Goal: Information Seeking & Learning: Learn about a topic

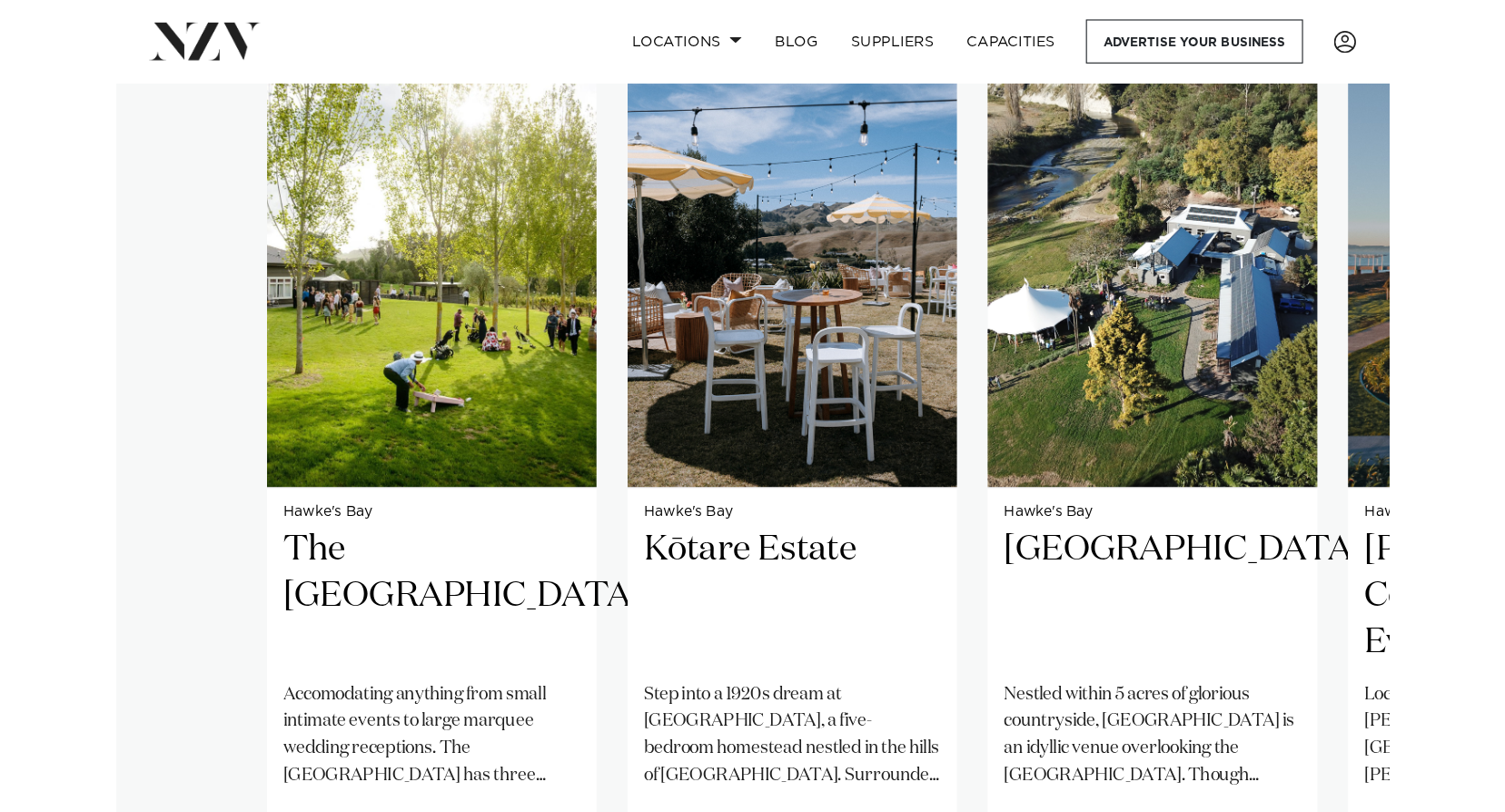
scroll to position [1267, 0]
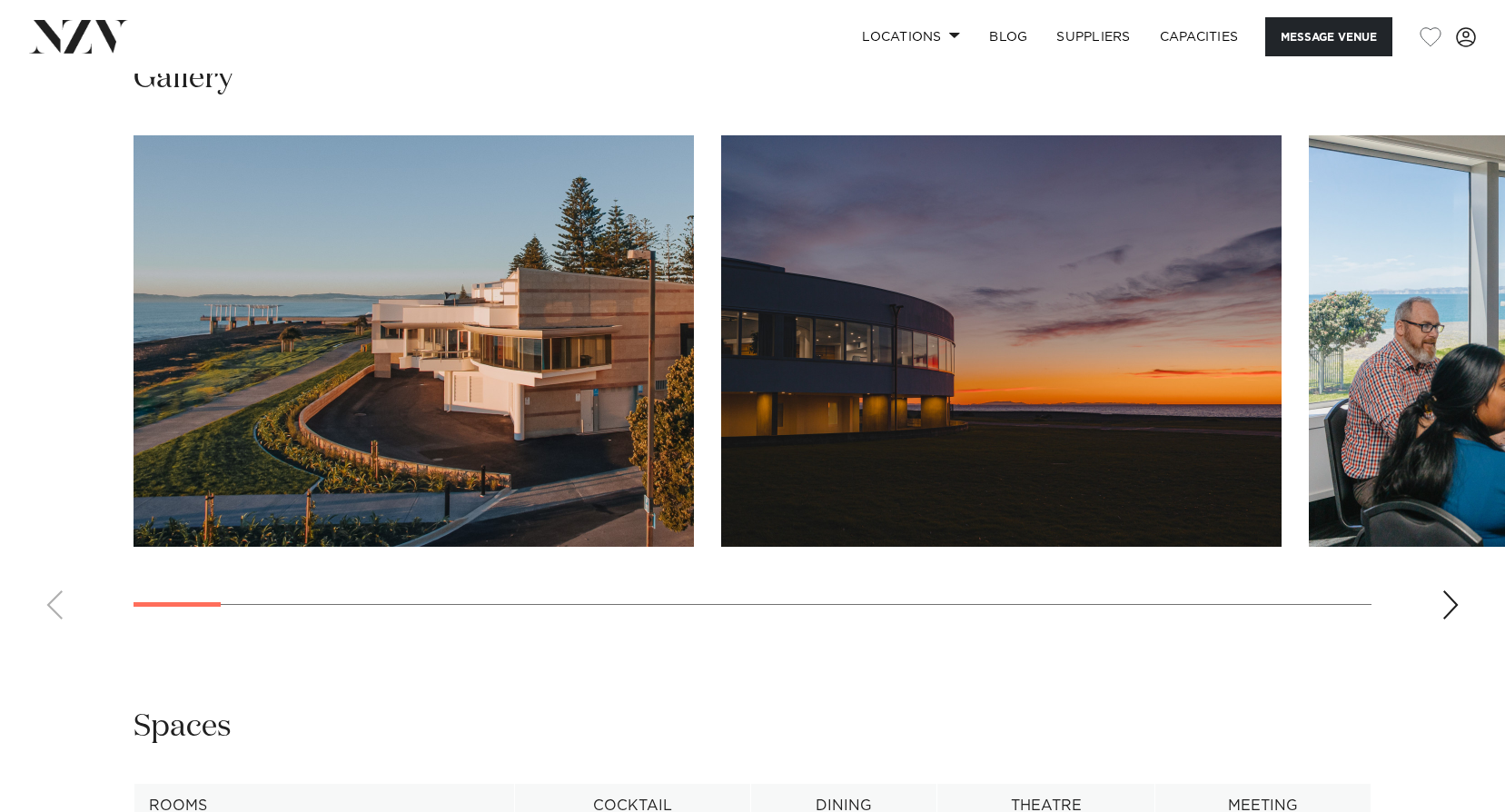
scroll to position [1815, 0]
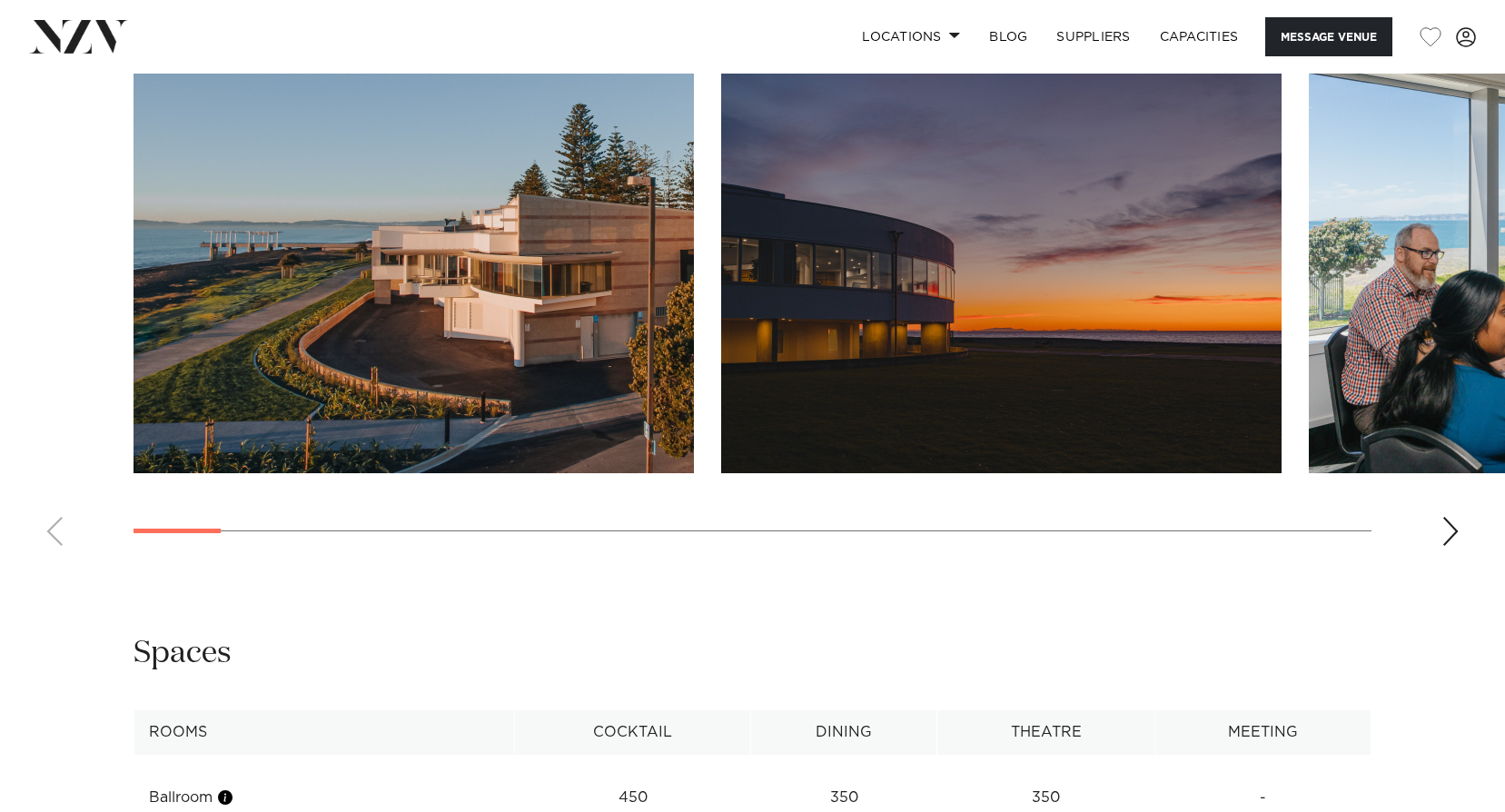
click at [1444, 543] on div "Next slide" at bounding box center [1450, 531] width 19 height 29
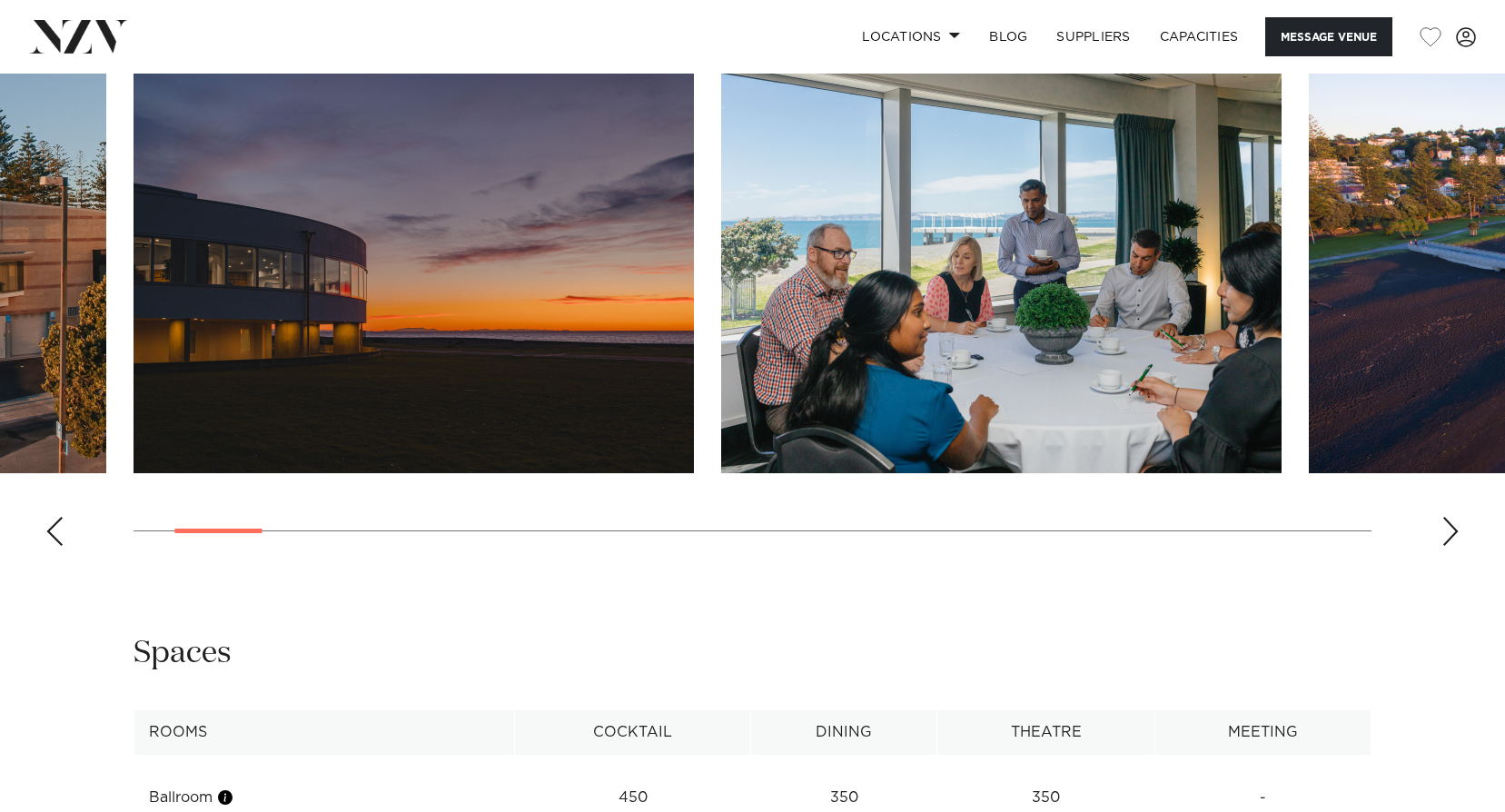
click at [1444, 543] on div "Next slide" at bounding box center [1450, 531] width 19 height 29
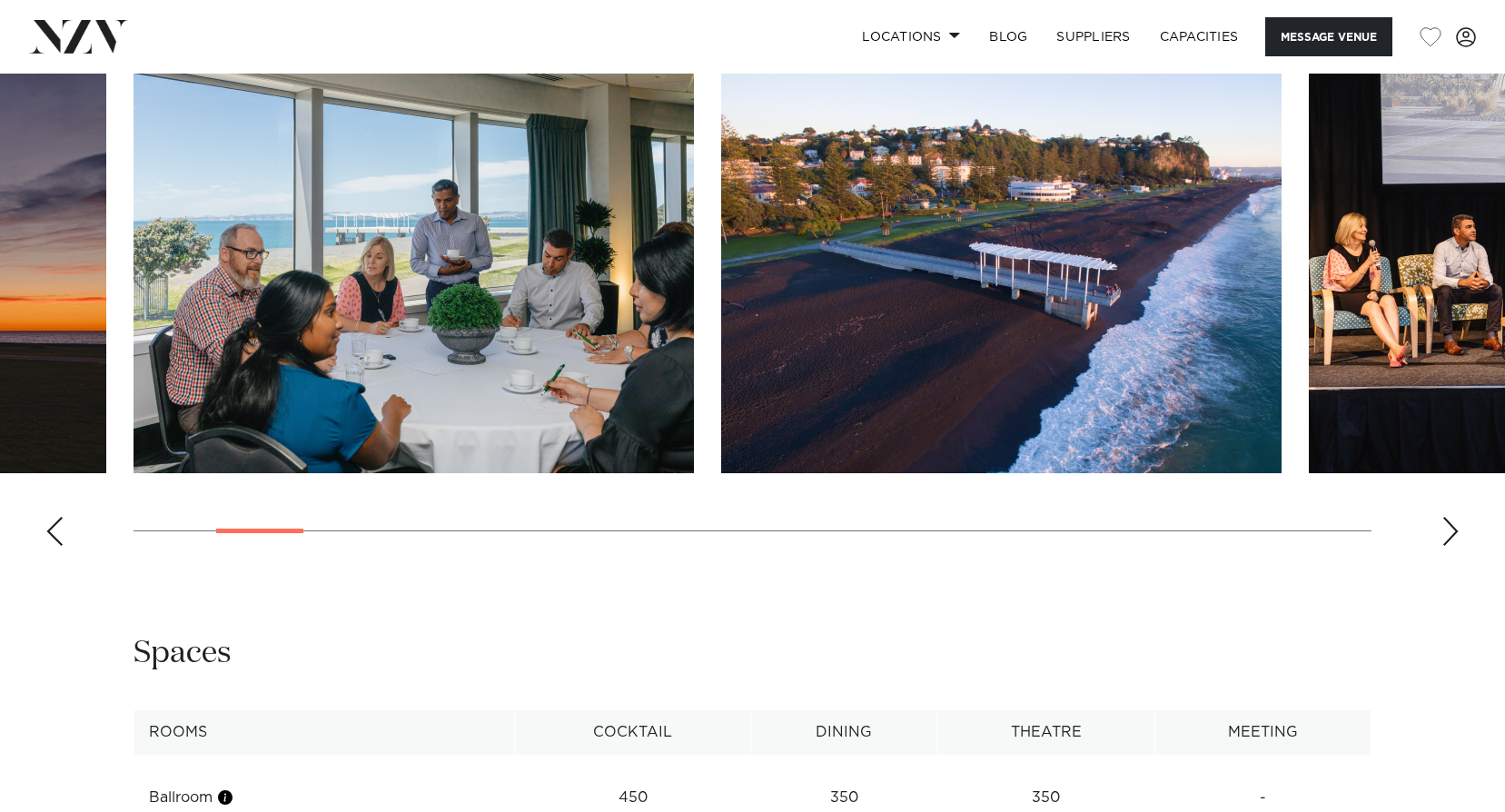
click at [1443, 541] on div "Next slide" at bounding box center [1450, 531] width 19 height 29
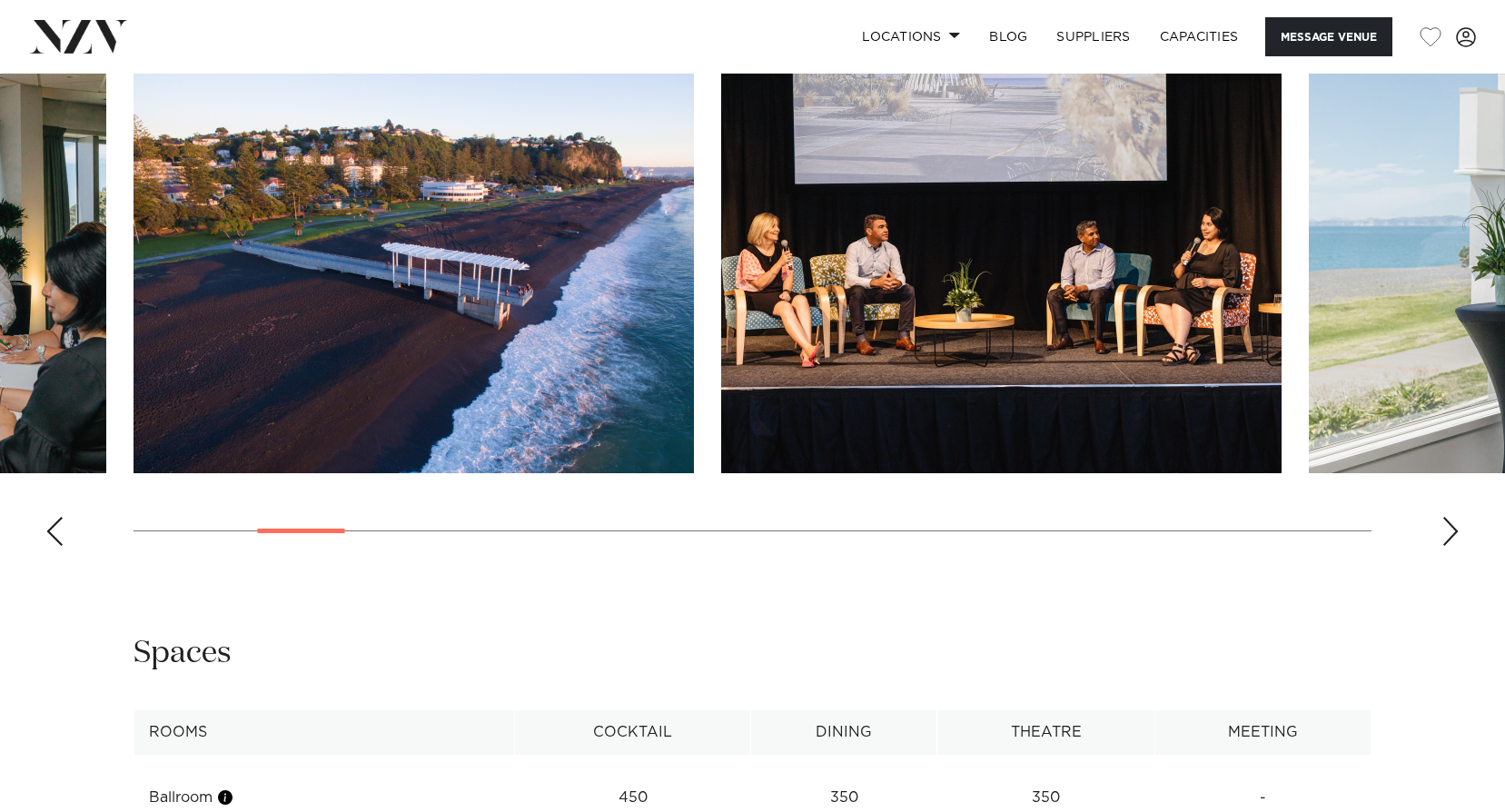
click at [1443, 541] on div "Next slide" at bounding box center [1450, 531] width 19 height 29
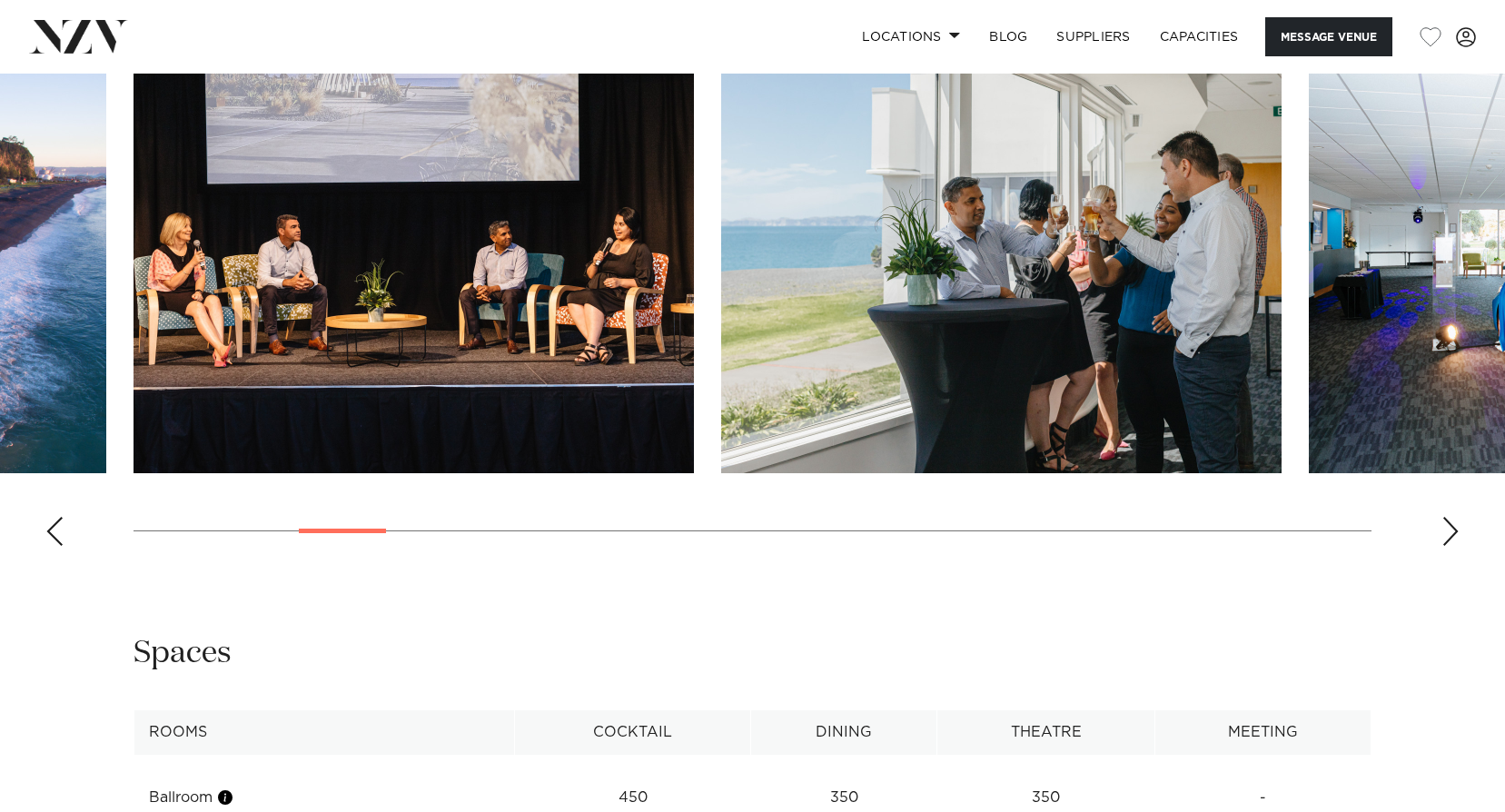
click at [1443, 541] on div "Next slide" at bounding box center [1450, 531] width 19 height 29
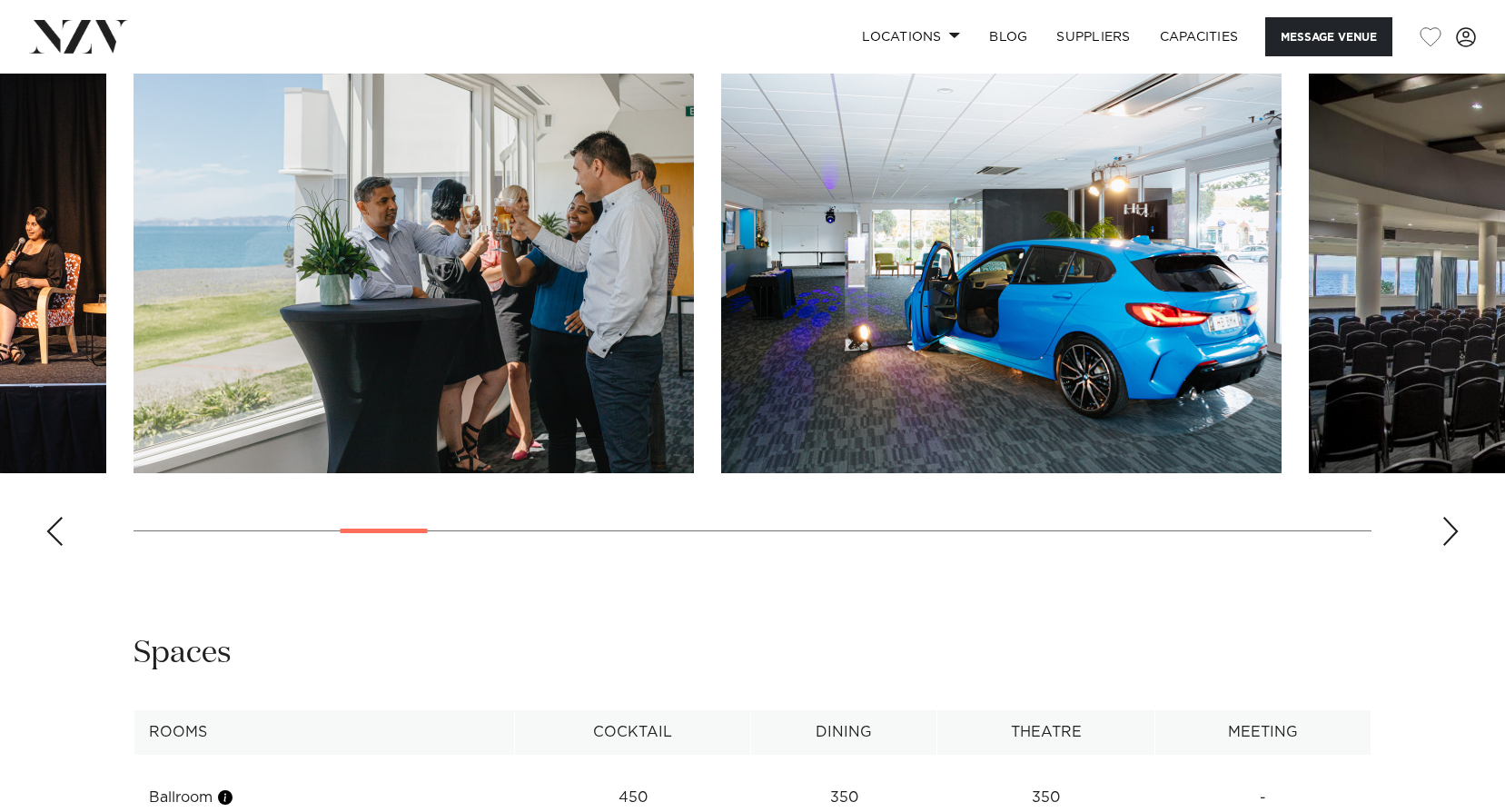
click at [1443, 541] on div "Next slide" at bounding box center [1450, 531] width 19 height 29
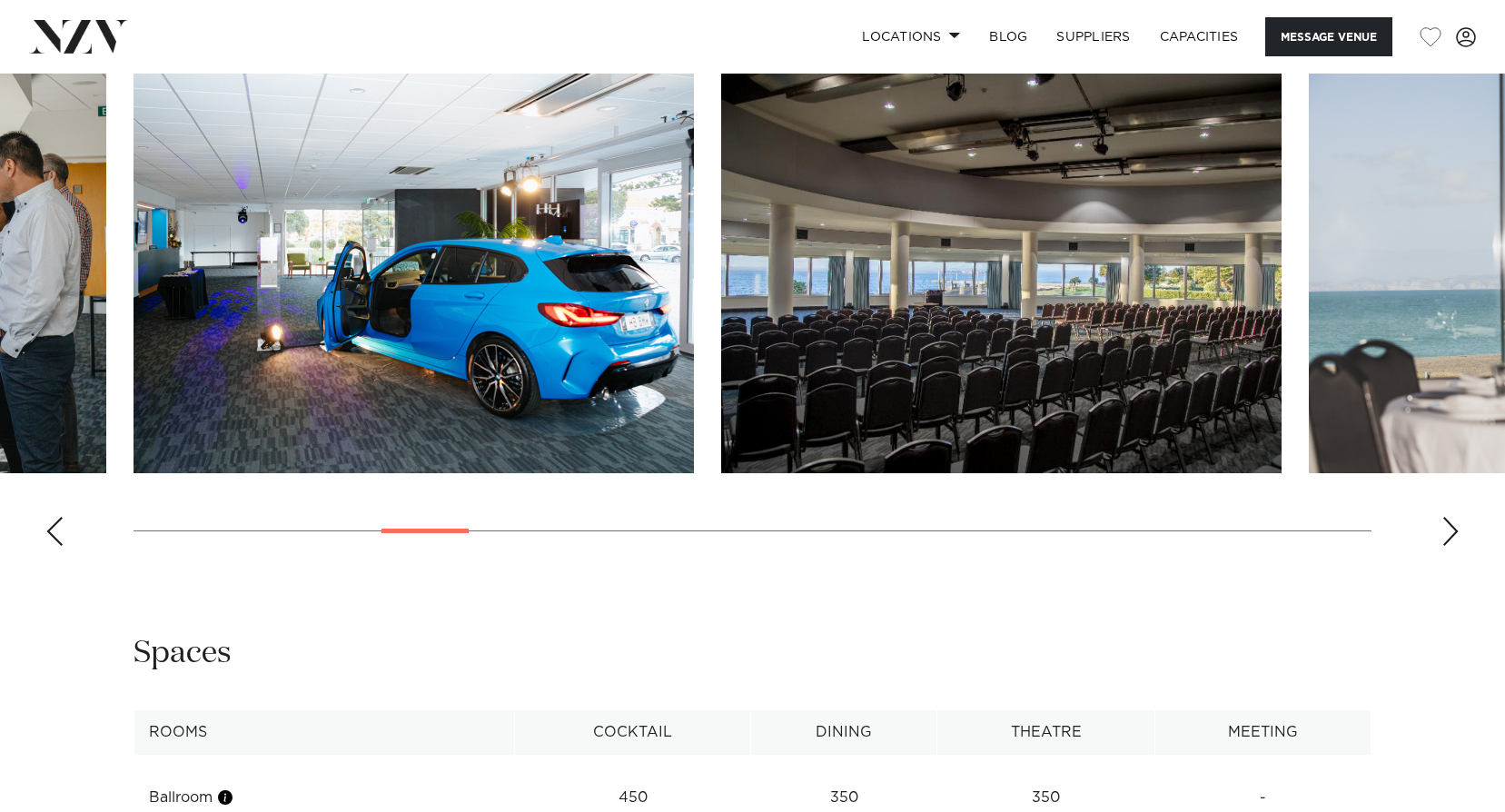
click at [1443, 541] on div "Next slide" at bounding box center [1450, 531] width 19 height 29
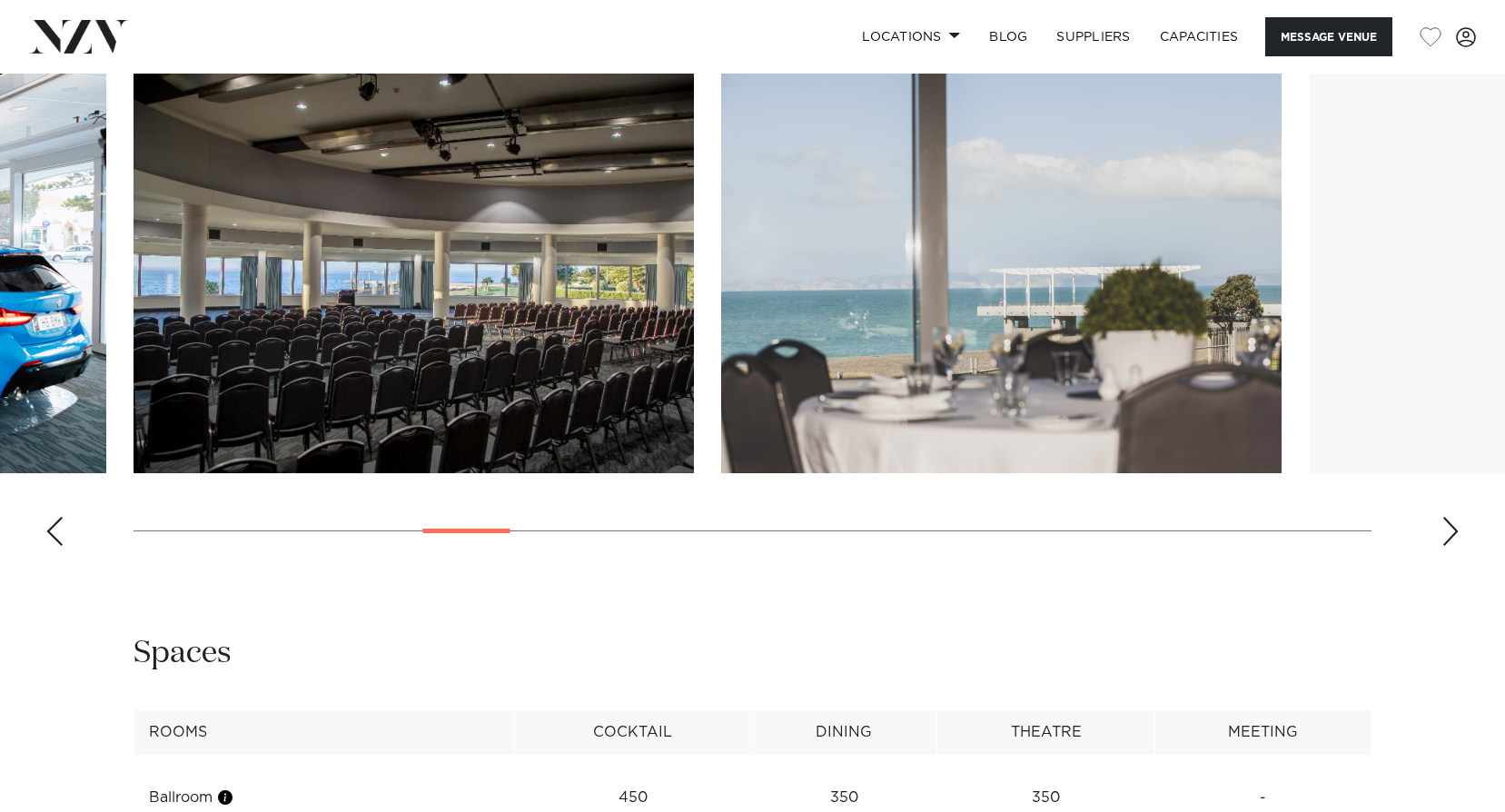
click at [1443, 541] on div "Next slide" at bounding box center [1450, 531] width 19 height 29
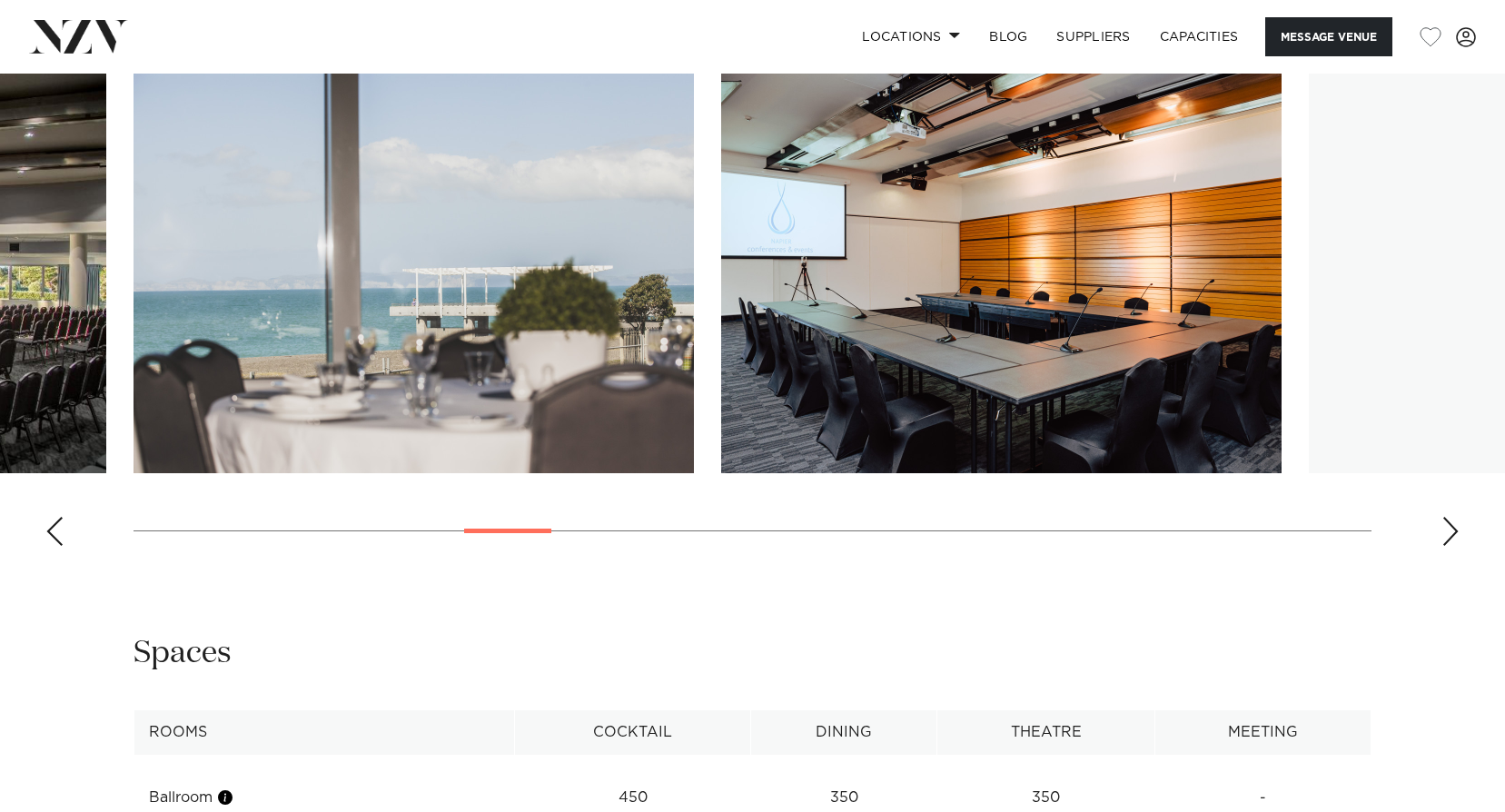
click at [1443, 541] on div "Next slide" at bounding box center [1450, 531] width 19 height 29
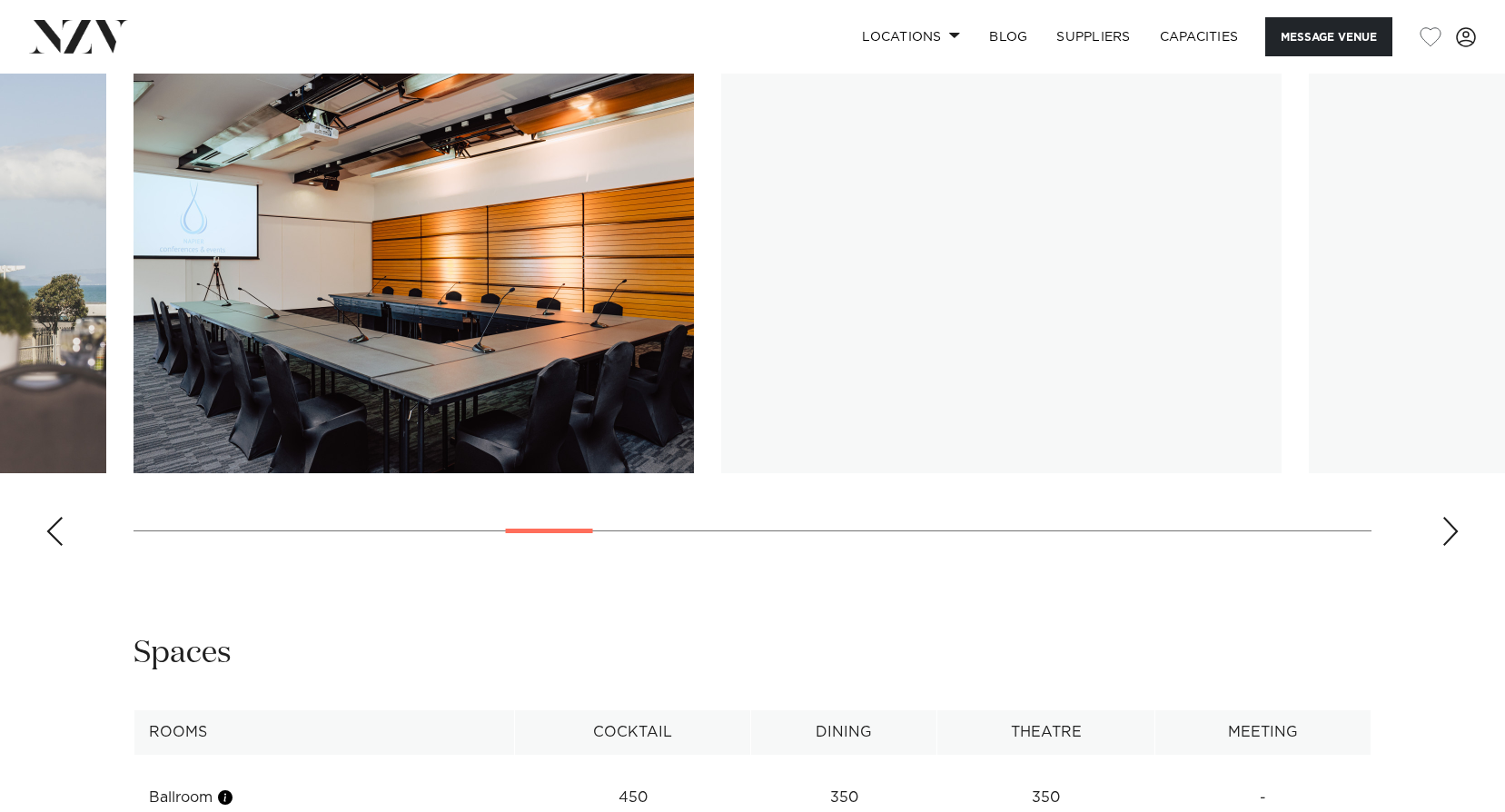
click at [1443, 541] on div "Next slide" at bounding box center [1450, 531] width 19 height 29
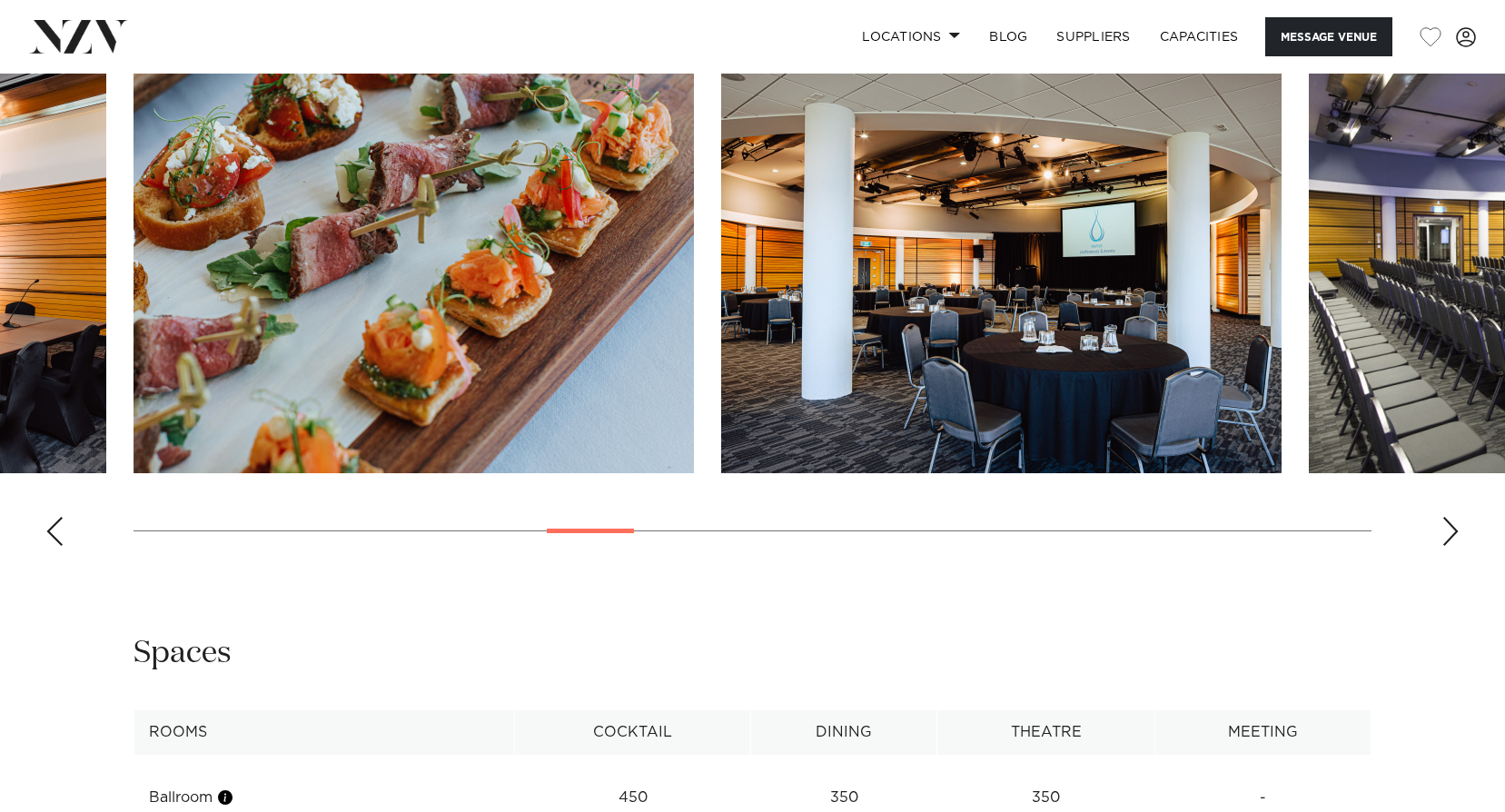
click at [1442, 539] on div "Next slide" at bounding box center [1450, 531] width 19 height 29
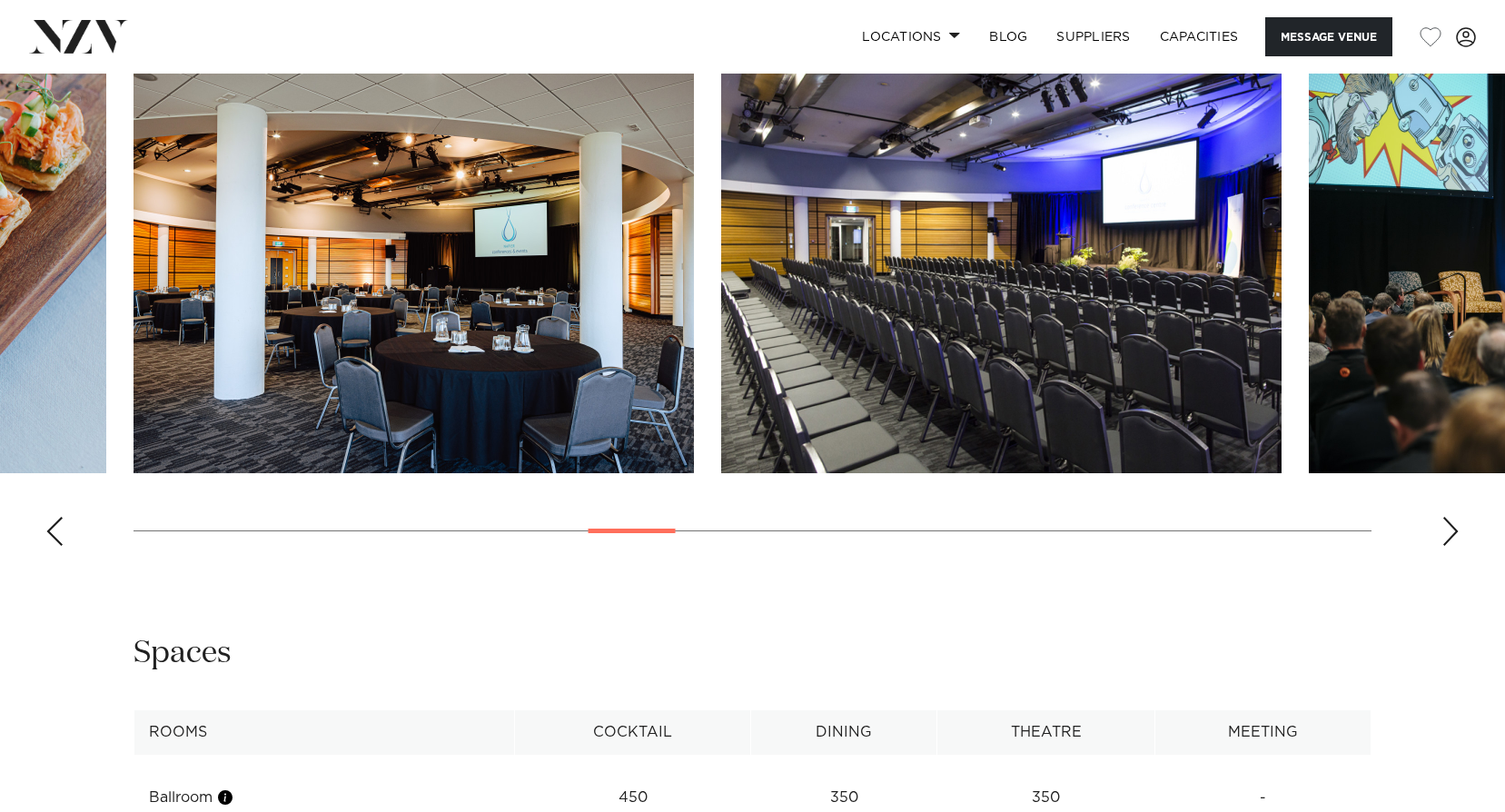
click at [1441, 538] on div "Next slide" at bounding box center [1450, 531] width 19 height 29
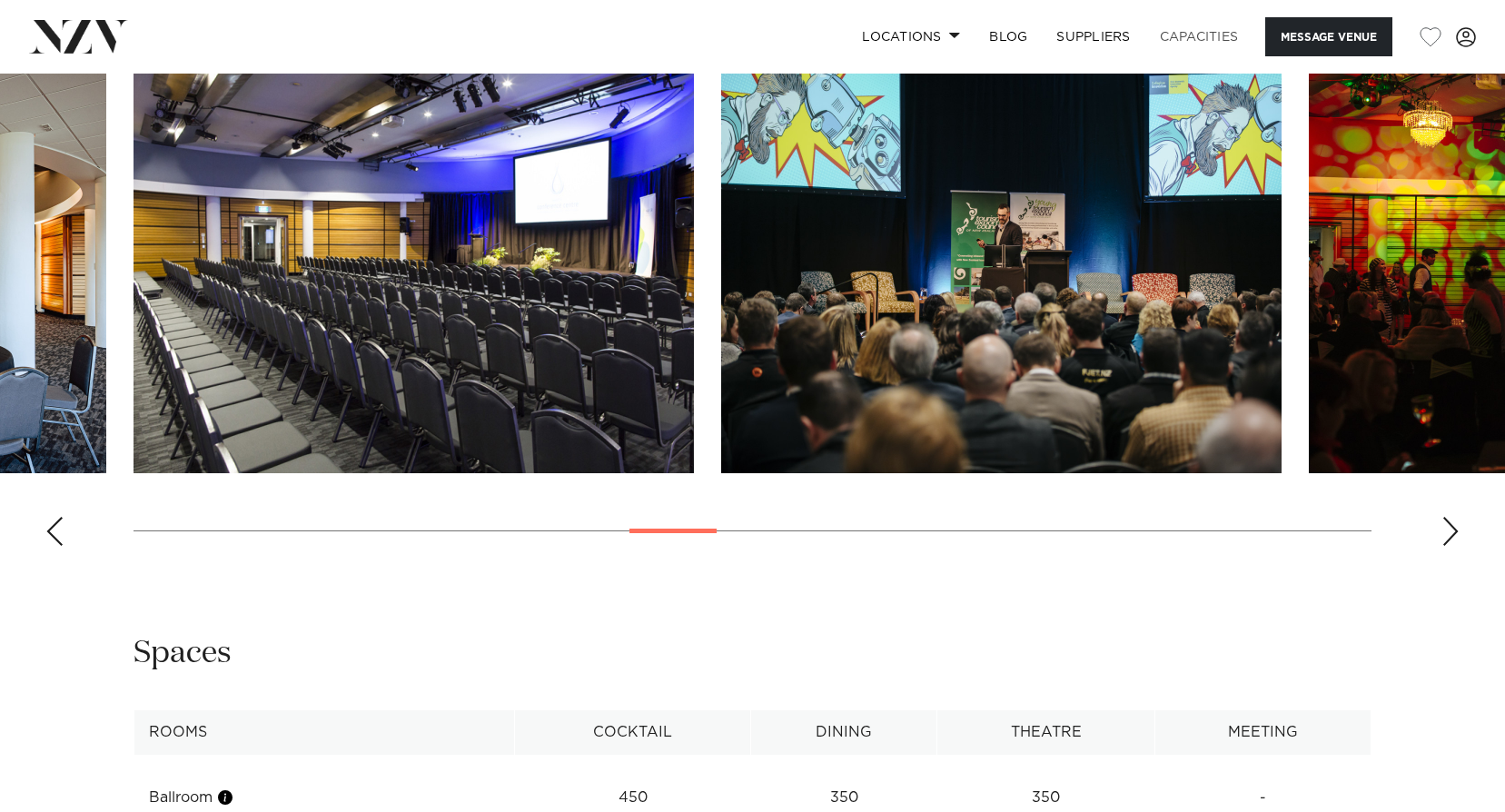
click at [1193, 29] on link "Capacities" at bounding box center [1199, 37] width 108 height 39
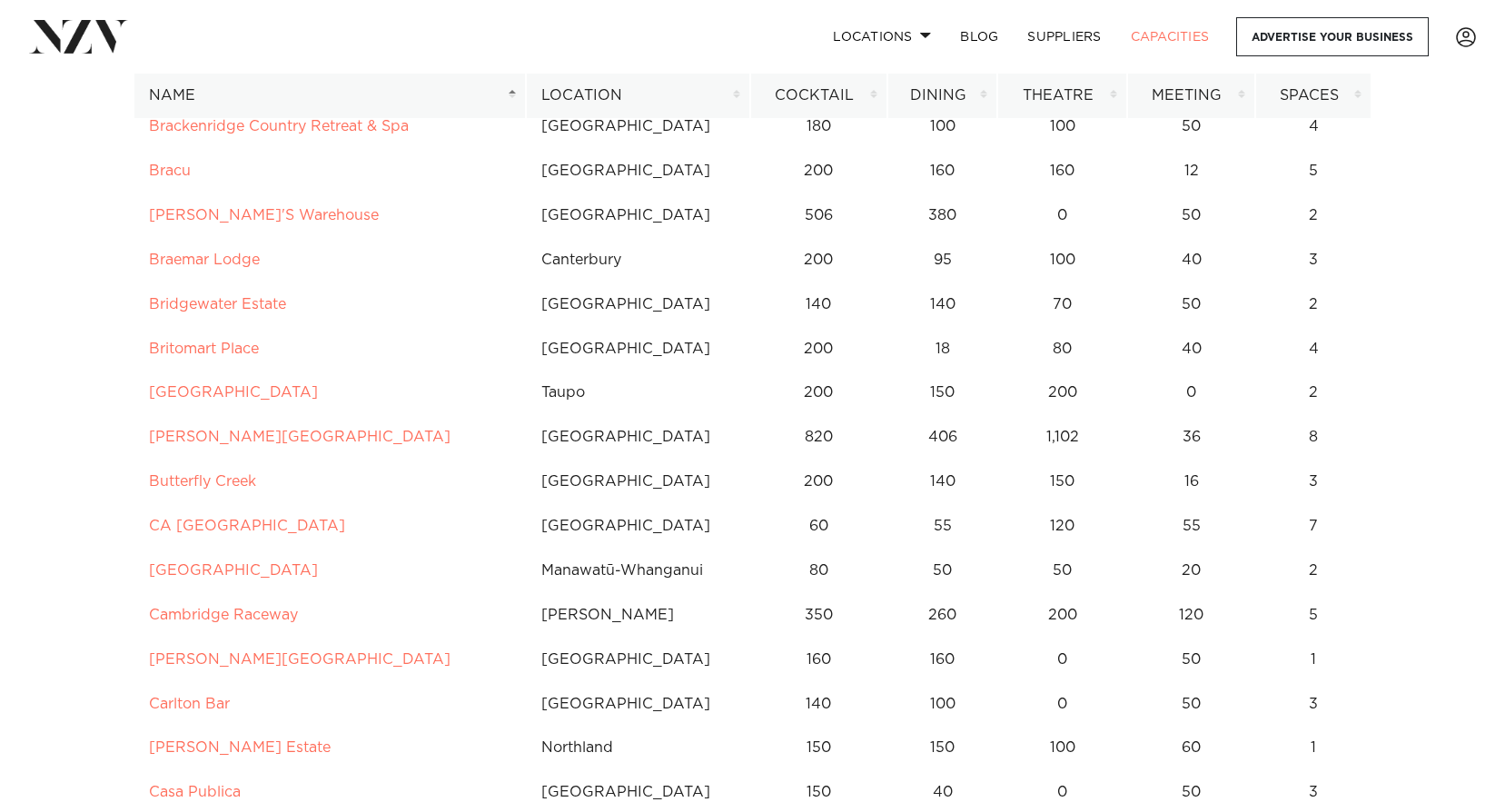
scroll to position [1544, 0]
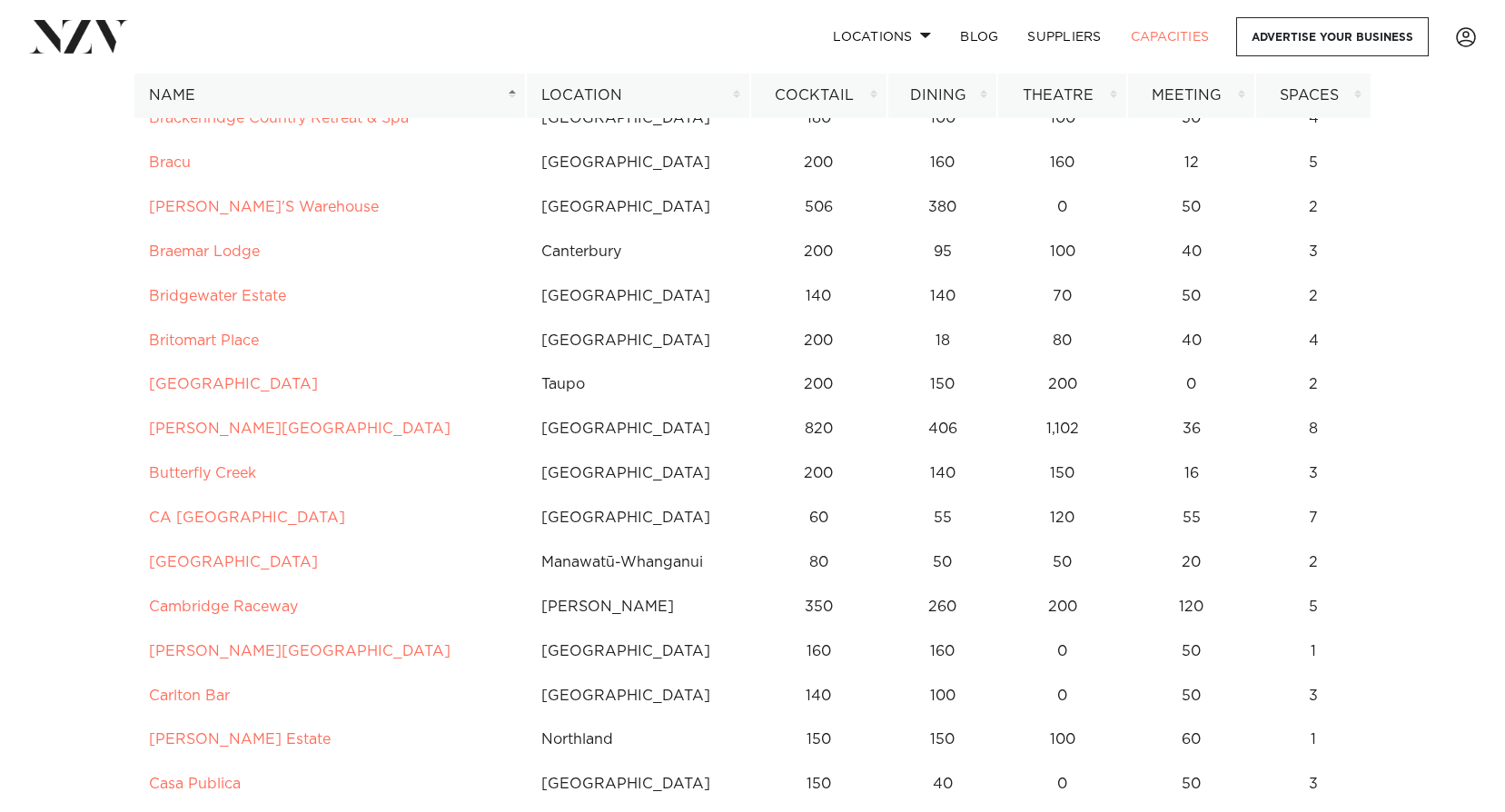
click at [729, 102] on th "Location" at bounding box center [637, 96] width 224 height 44
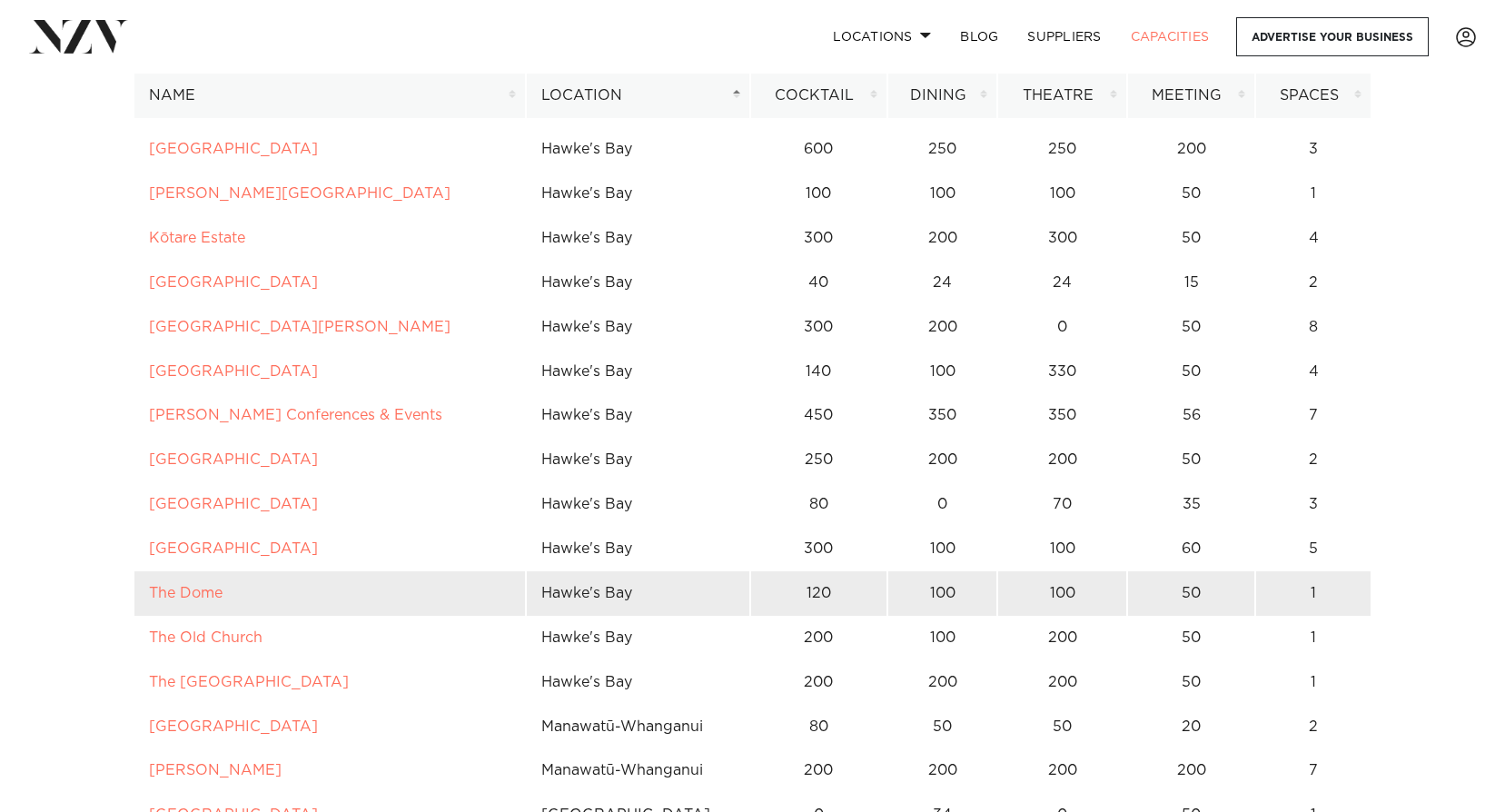
scroll to position [8987, 0]
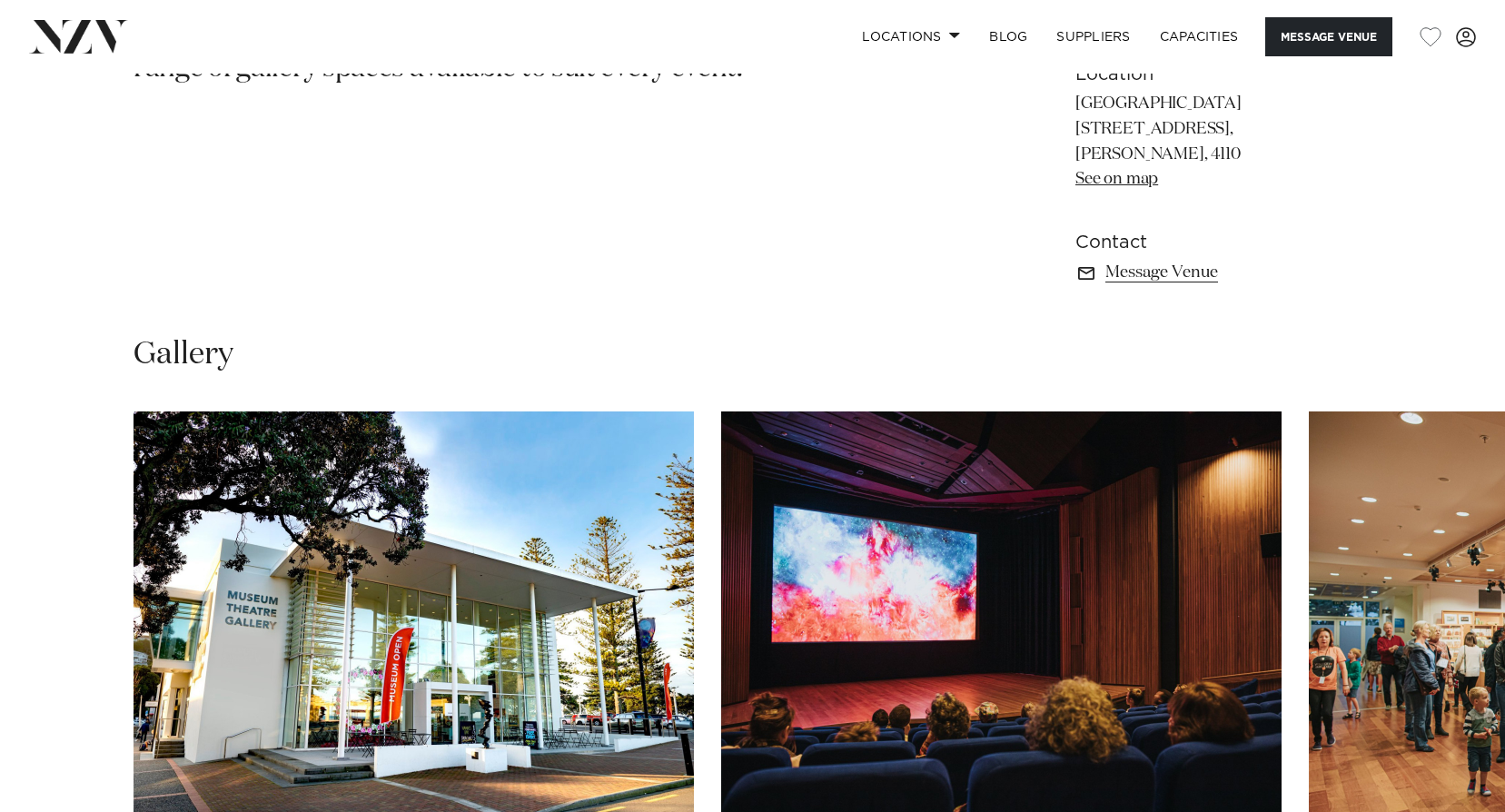
scroll to position [1271, 0]
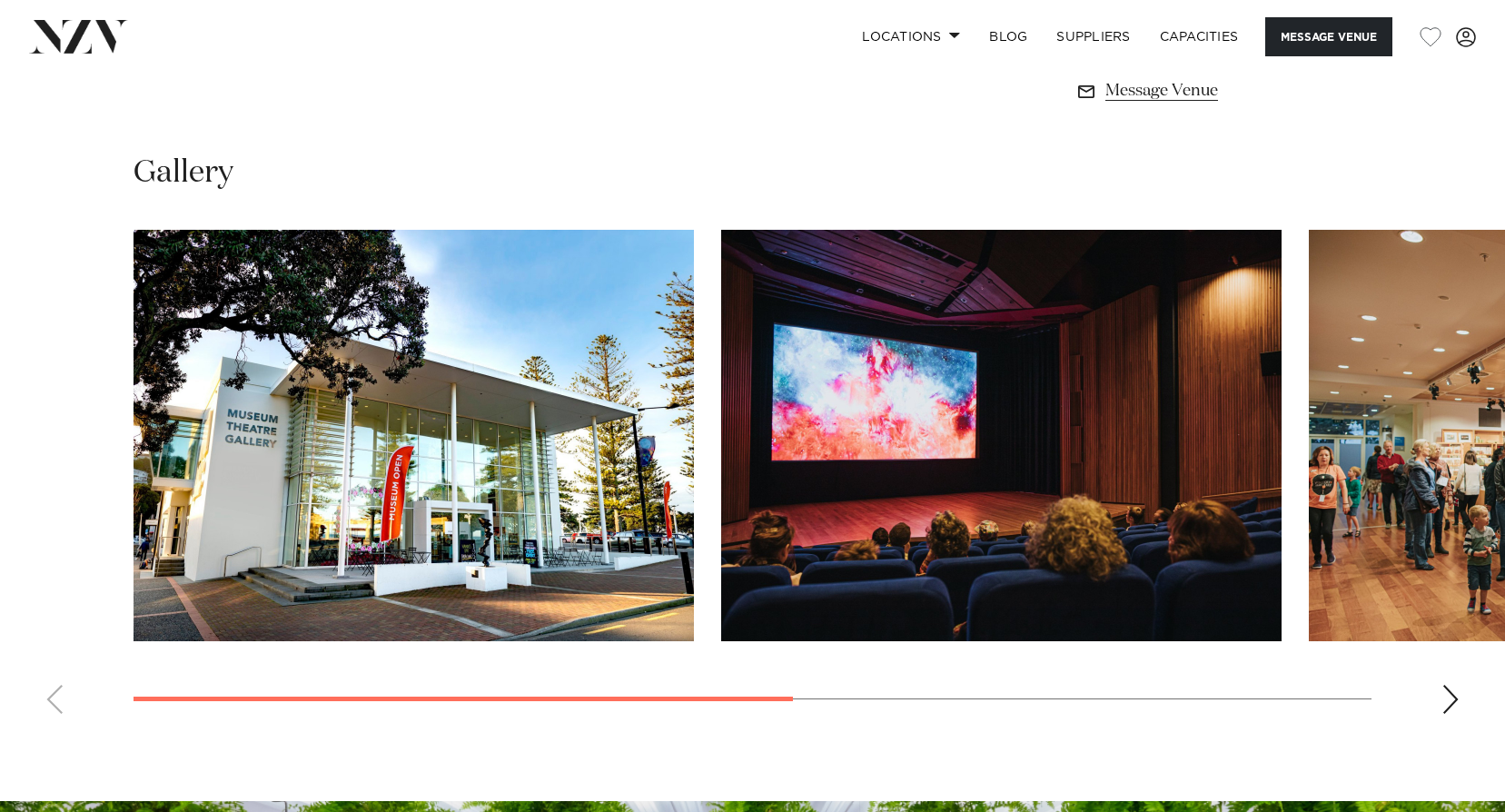
click at [1443, 707] on div "Next slide" at bounding box center [1450, 698] width 19 height 29
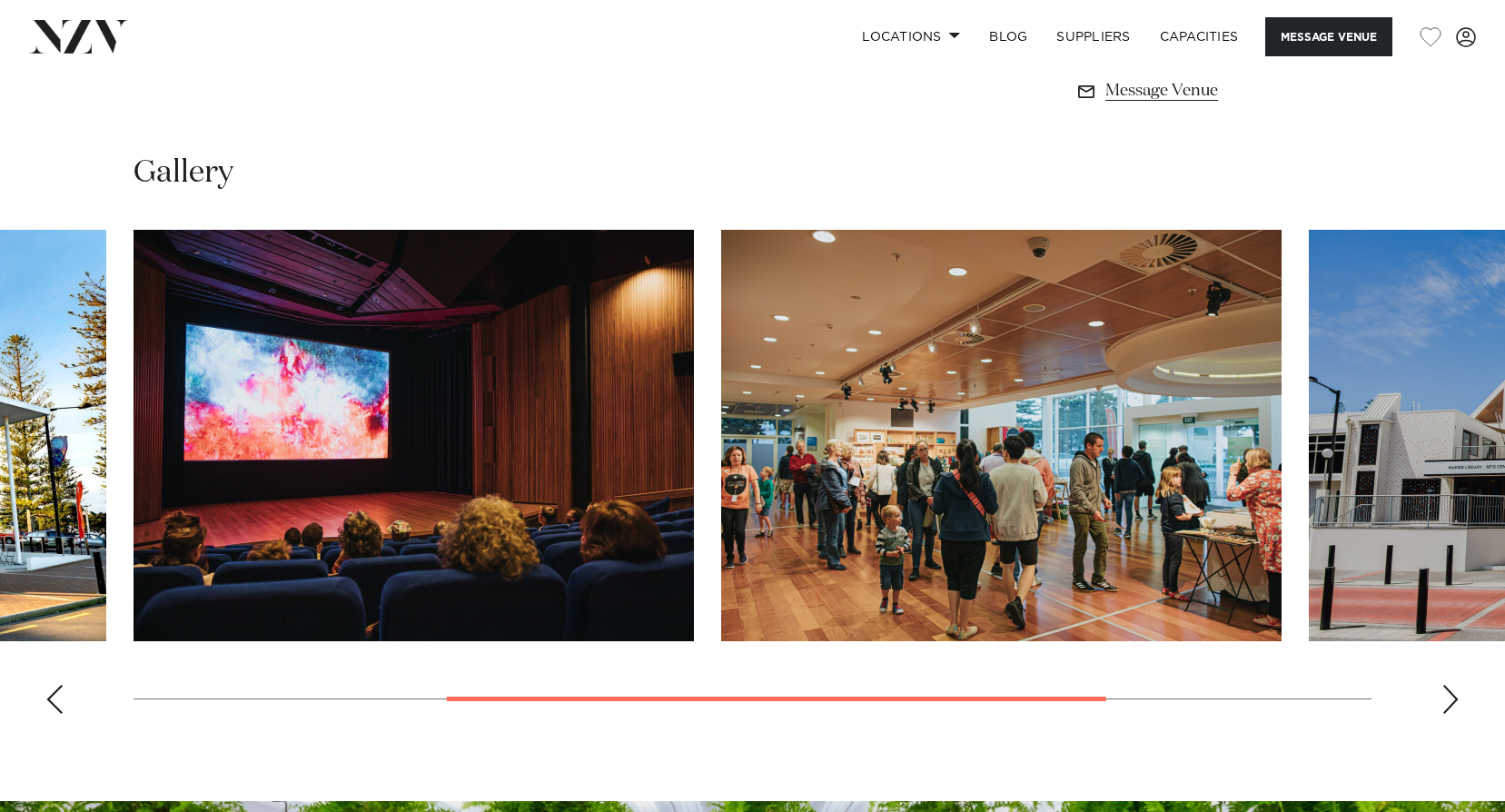
click at [1443, 707] on div "Next slide" at bounding box center [1450, 698] width 19 height 29
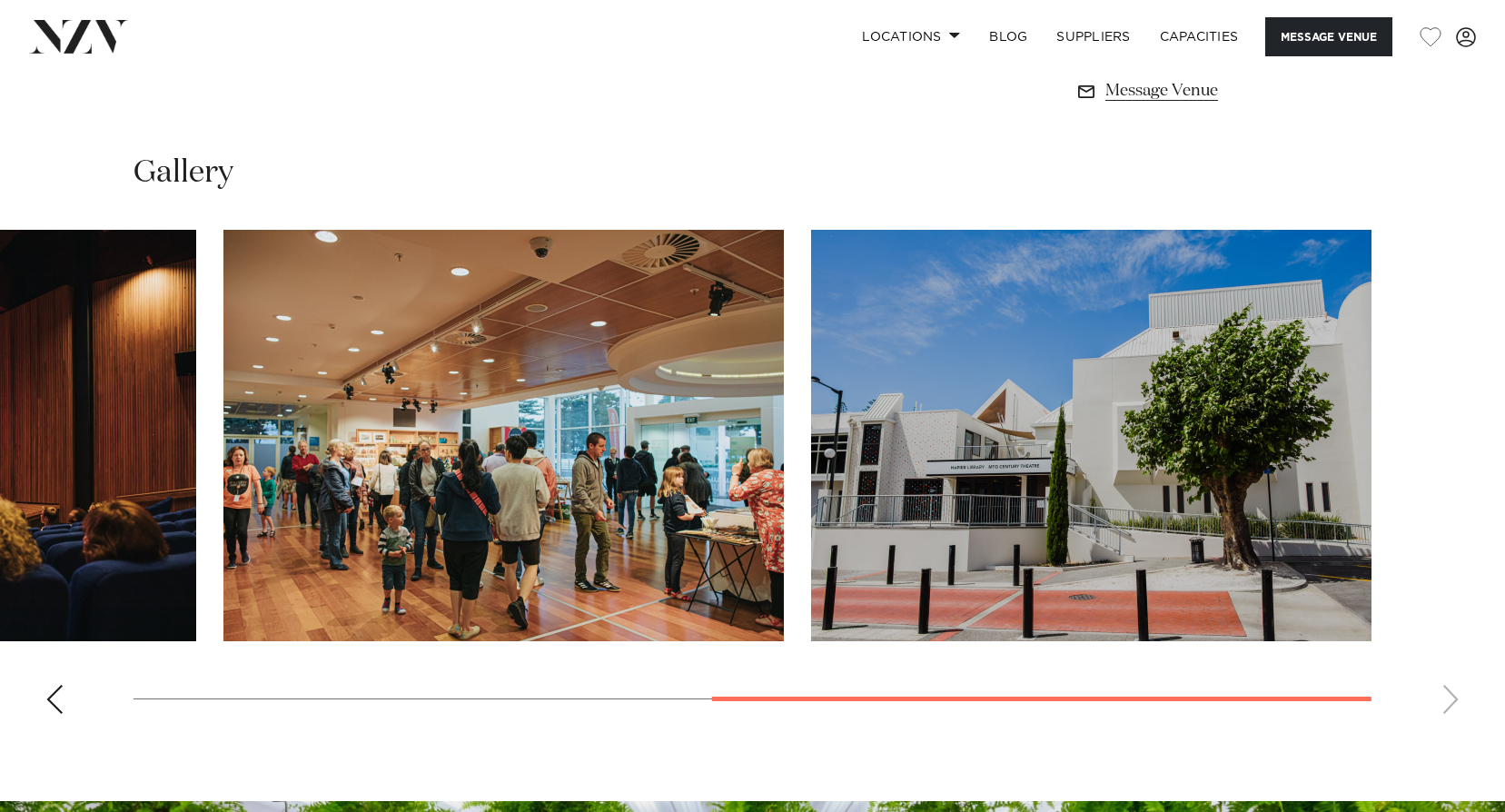
click at [1443, 707] on swiper-container at bounding box center [752, 478] width 1505 height 498
click at [1444, 698] on swiper-container at bounding box center [752, 478] width 1505 height 498
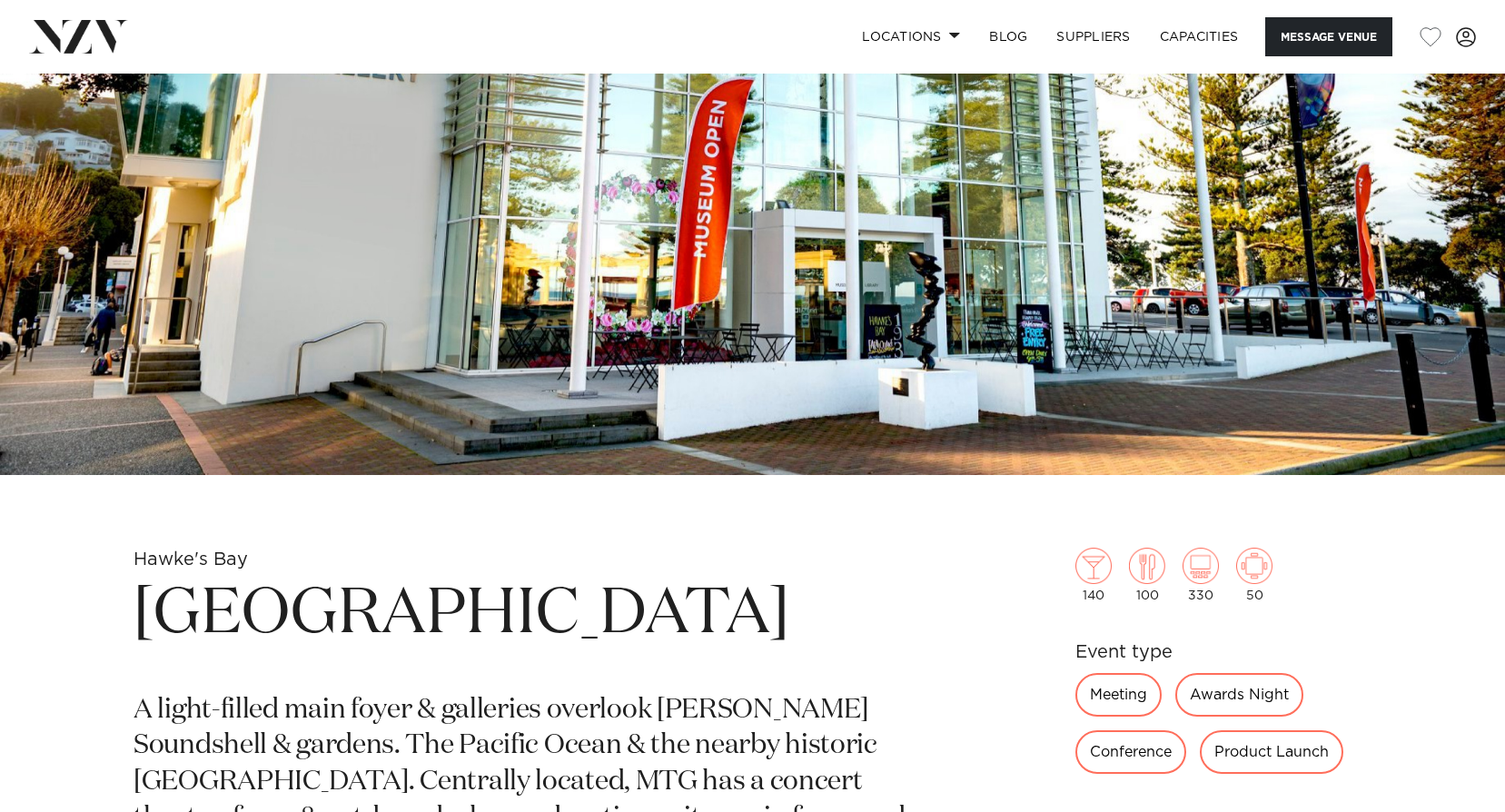
scroll to position [272, 0]
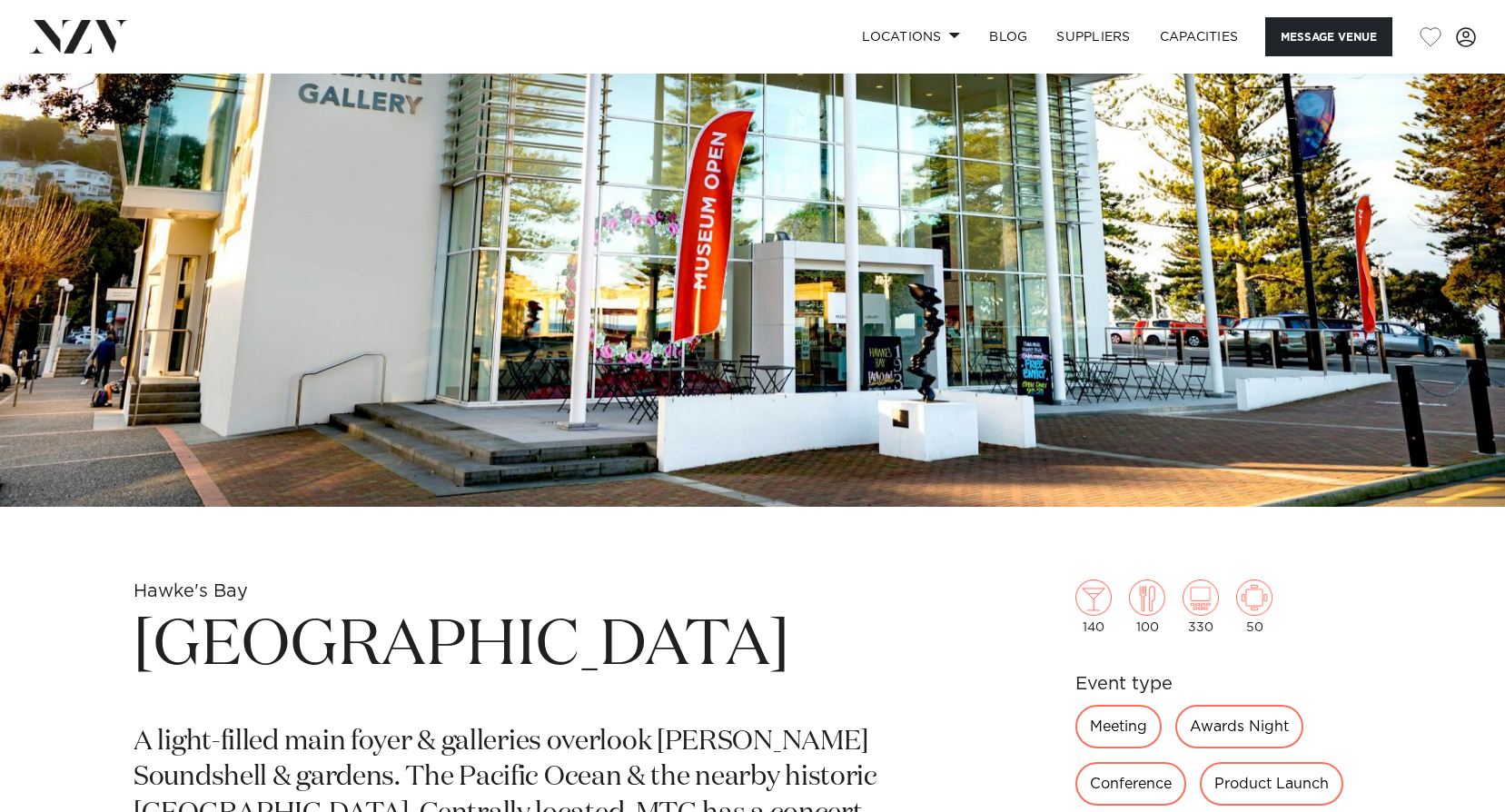
drag, startPoint x: 139, startPoint y: 589, endPoint x: 866, endPoint y: 667, distance: 731.2
copy section "[GEOGRAPHIC_DATA]"
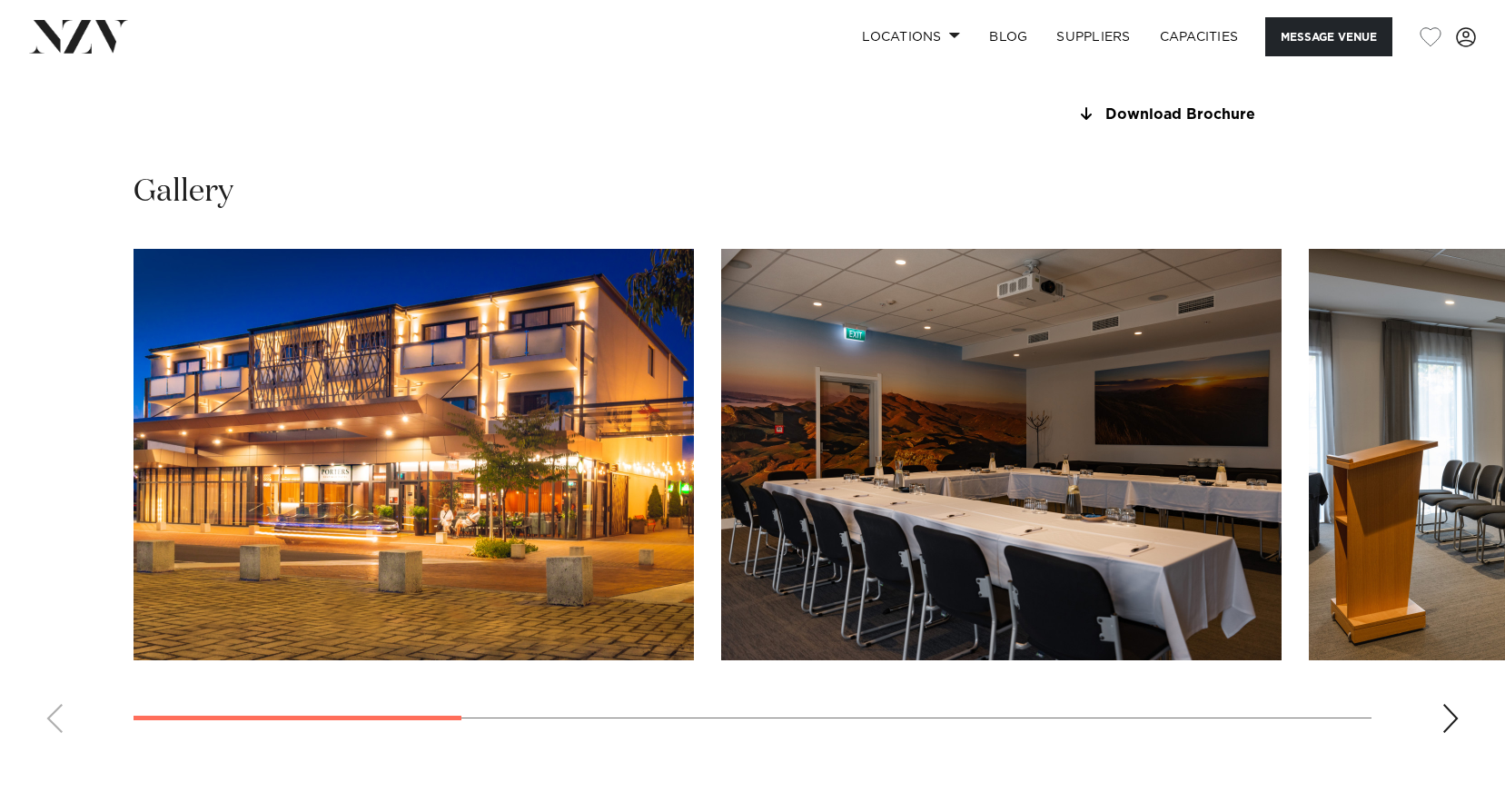
scroll to position [1634, 0]
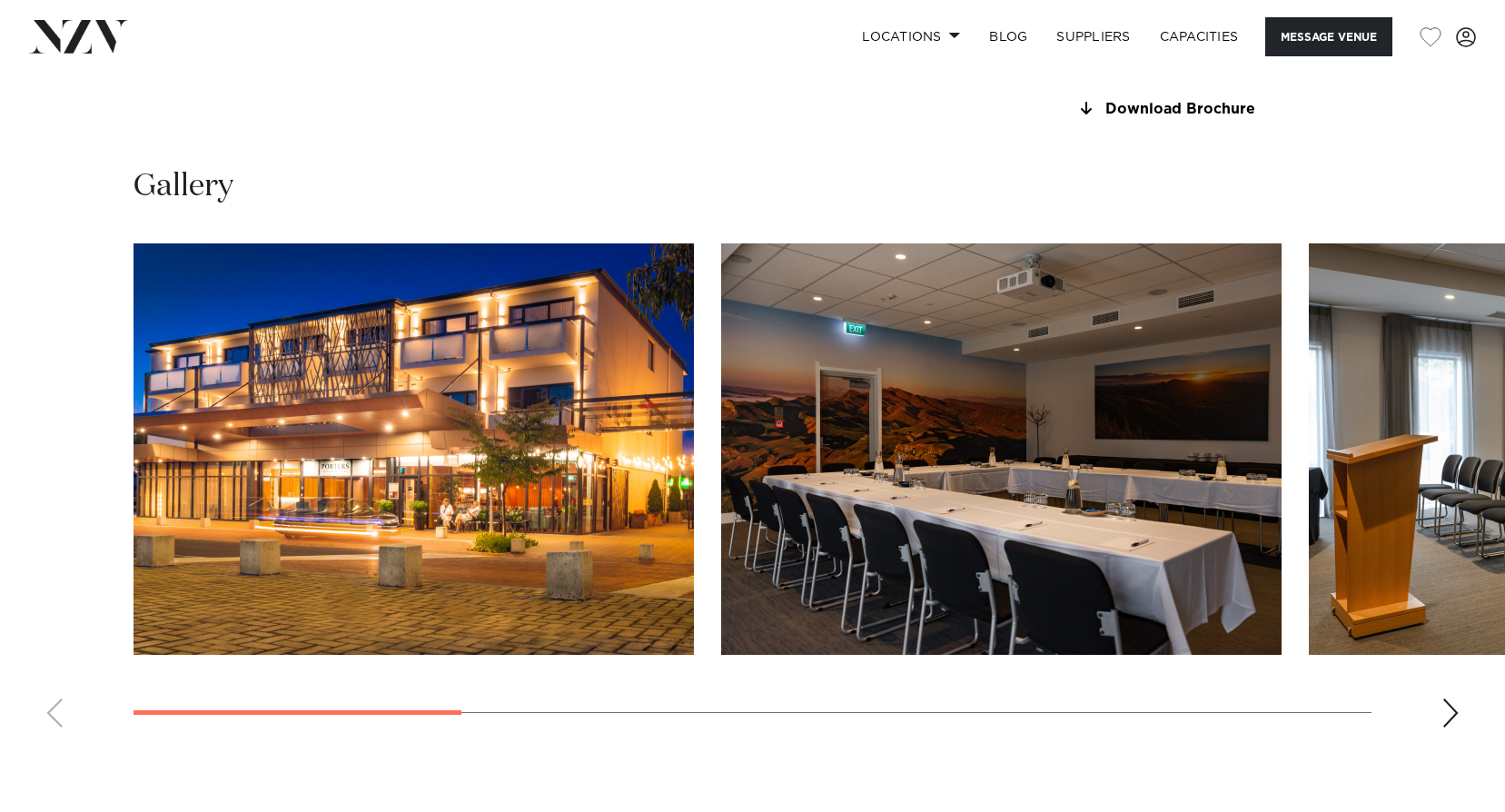
click at [1445, 720] on div "Next slide" at bounding box center [1450, 712] width 19 height 29
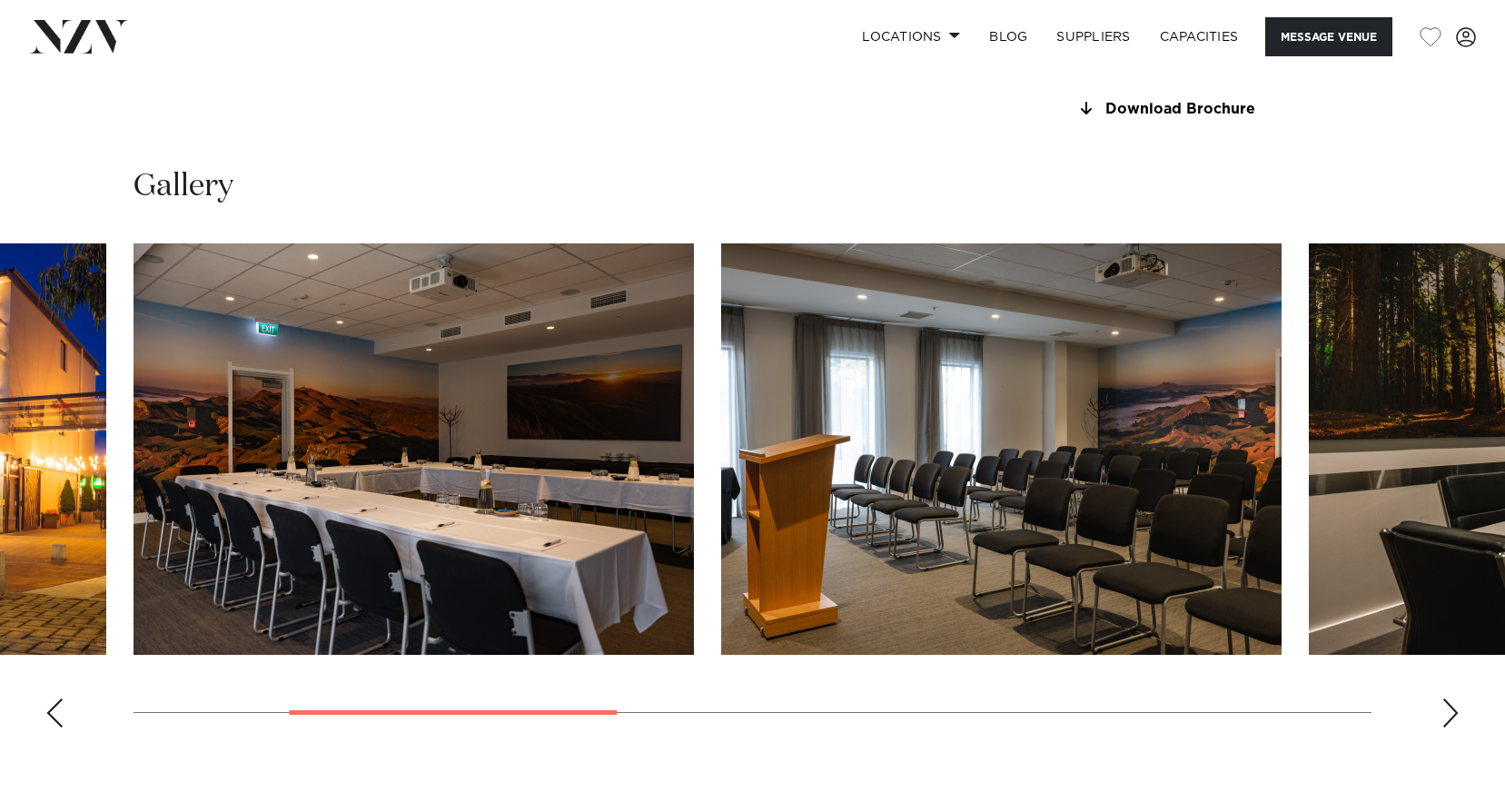
click at [1445, 720] on div "Next slide" at bounding box center [1450, 712] width 19 height 29
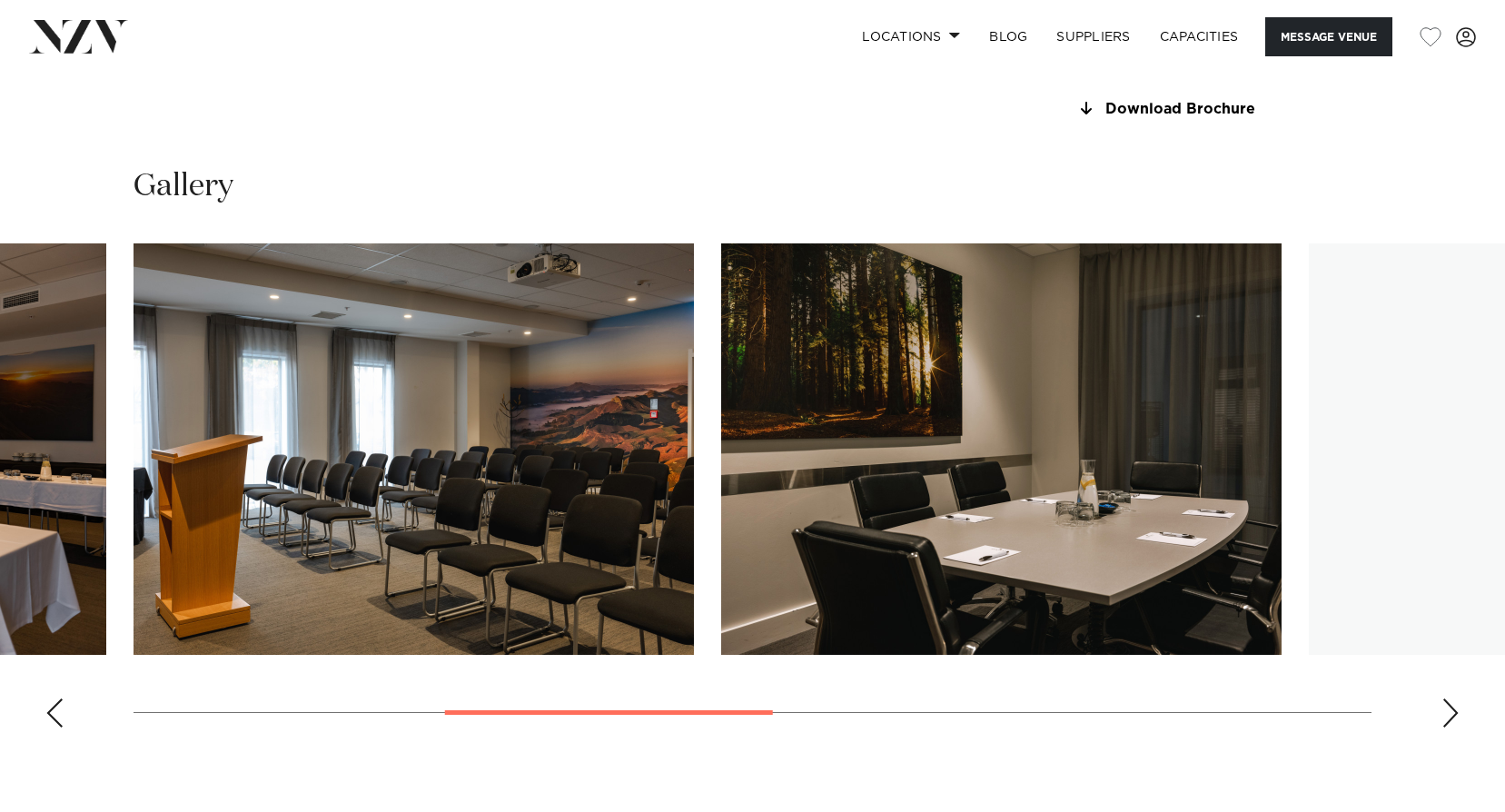
click at [1445, 720] on div "Next slide" at bounding box center [1450, 712] width 19 height 29
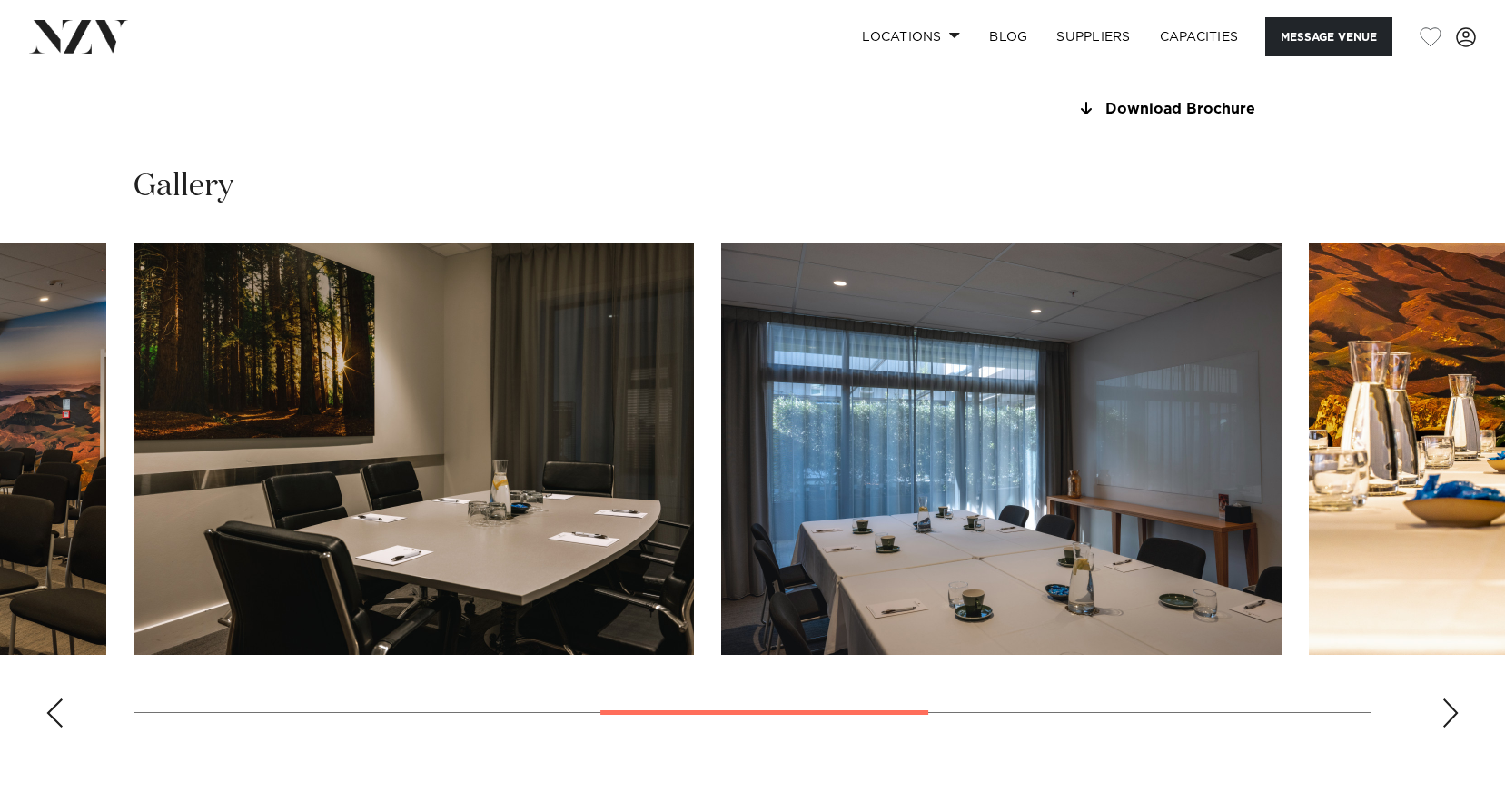
click at [1445, 720] on div "Next slide" at bounding box center [1450, 712] width 19 height 29
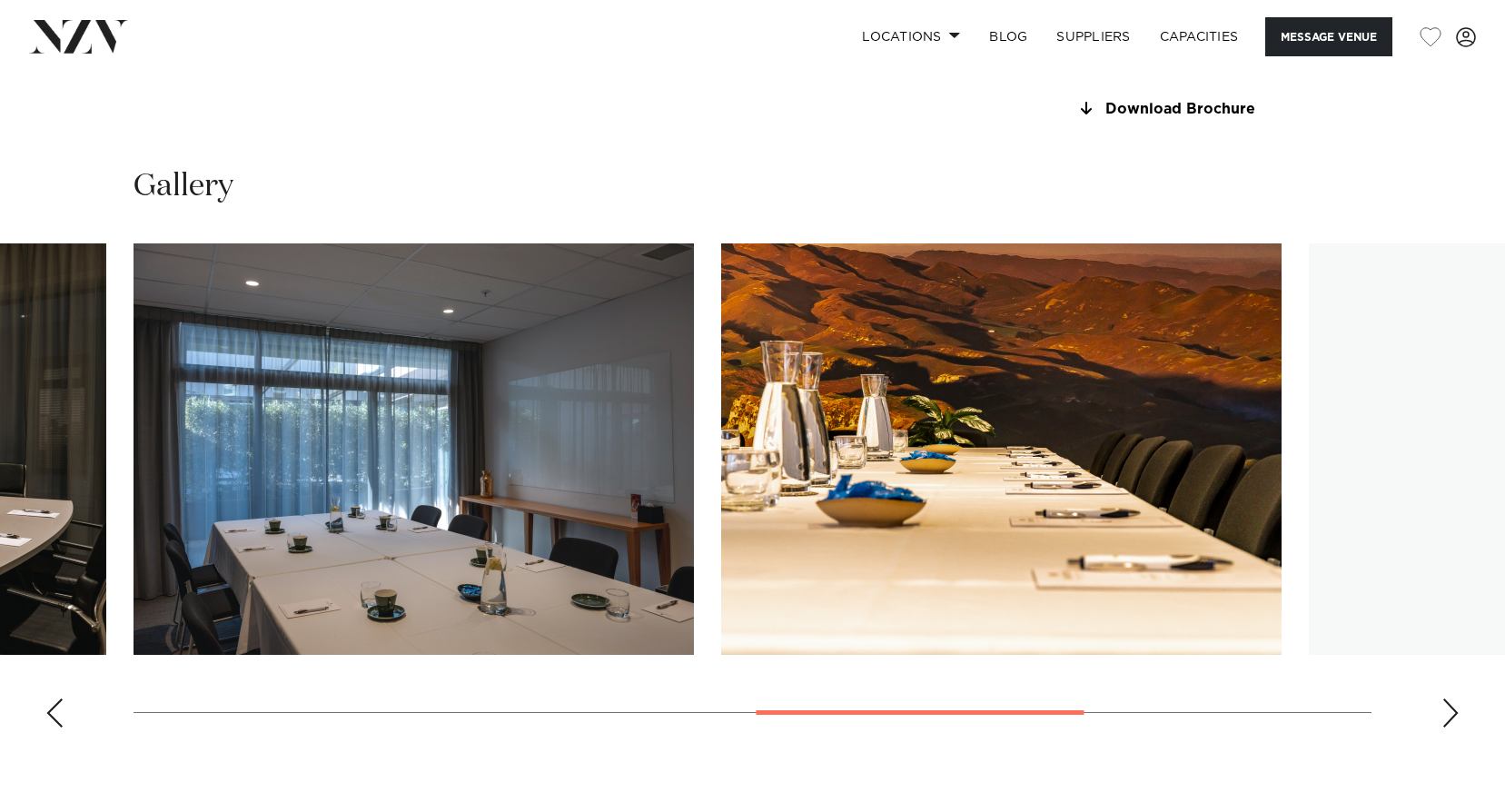
click at [1445, 720] on div "Next slide" at bounding box center [1450, 712] width 19 height 29
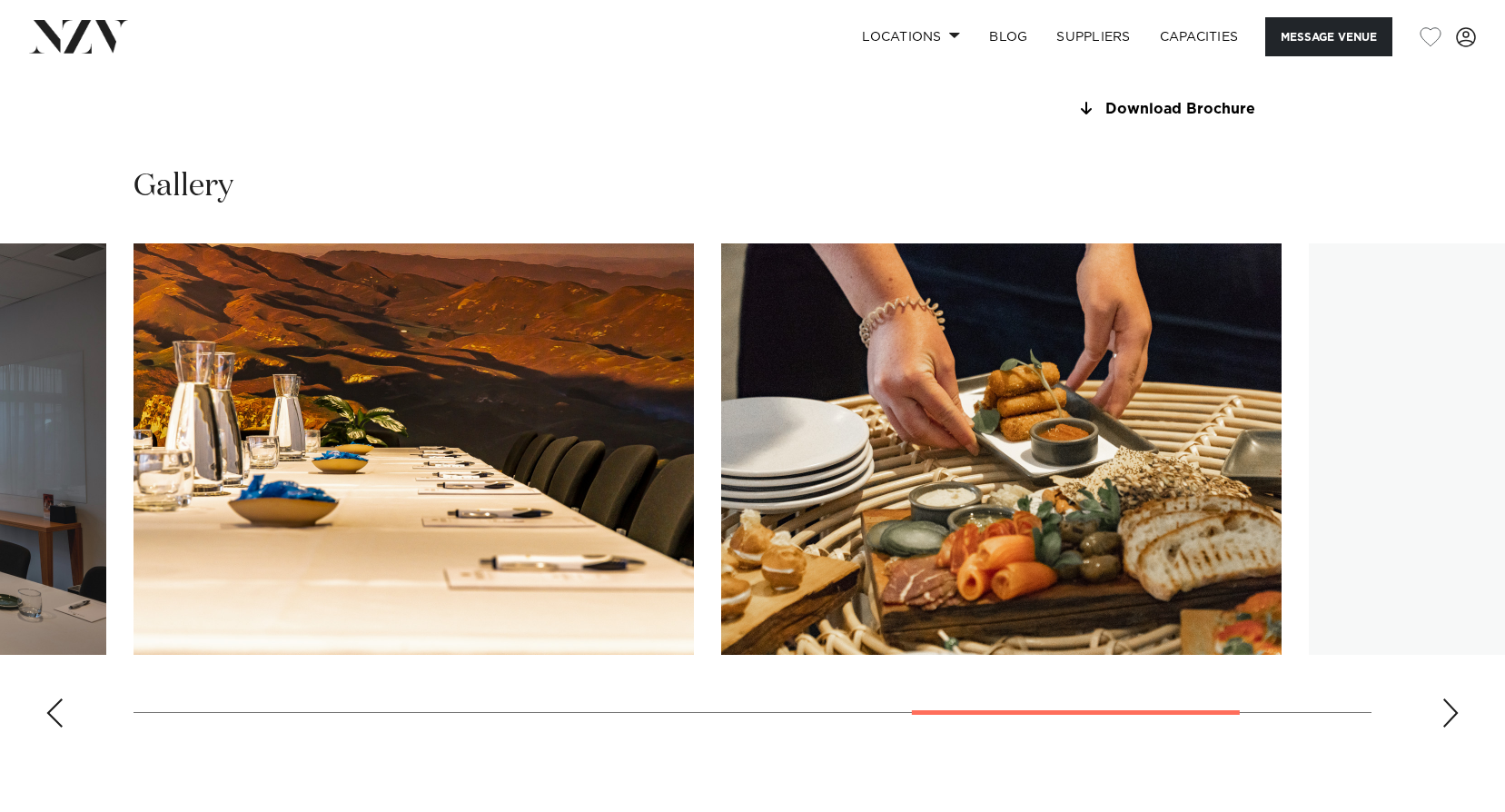
click at [1445, 720] on div "Next slide" at bounding box center [1450, 712] width 19 height 29
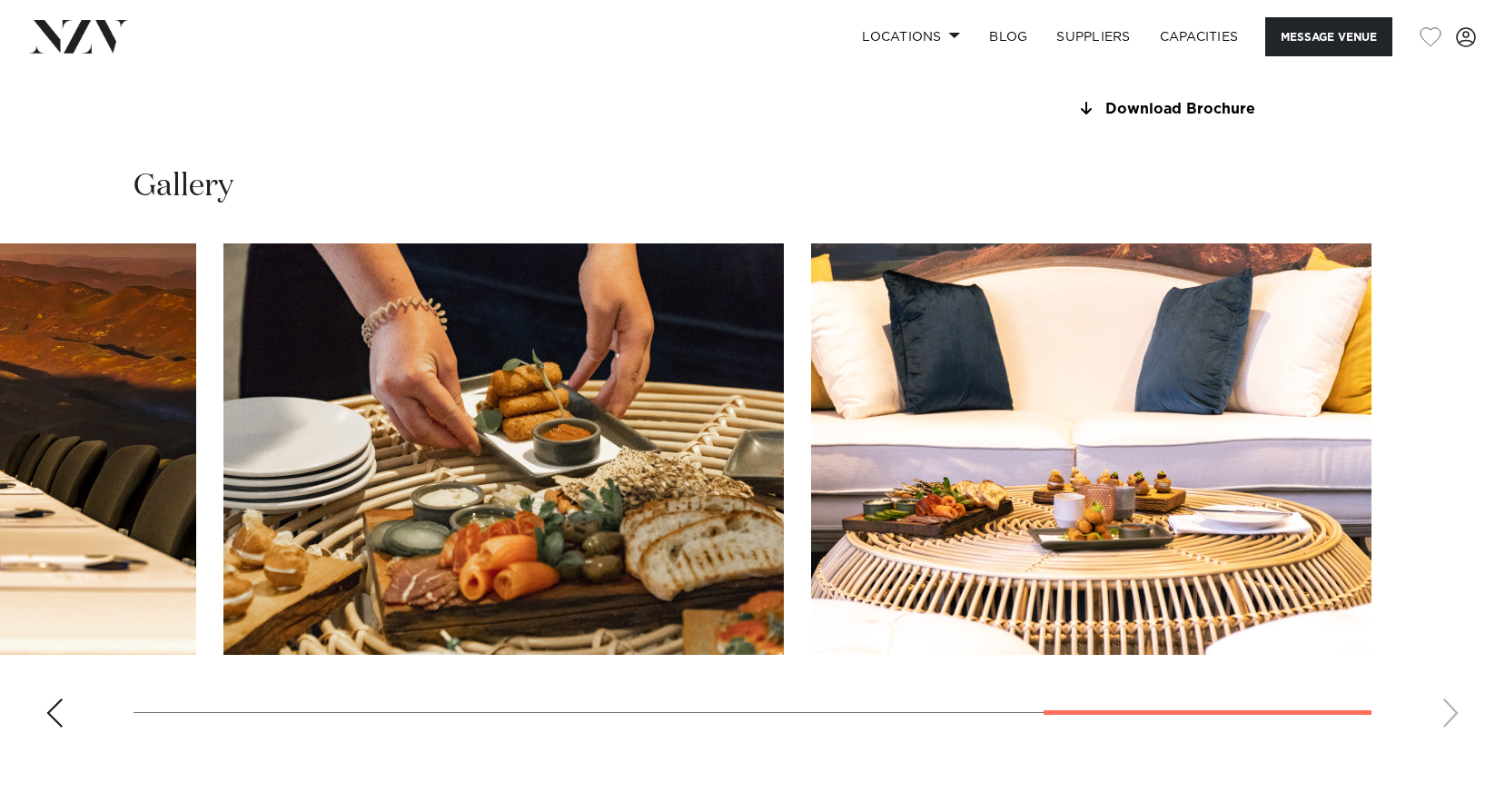
click at [1445, 720] on swiper-container at bounding box center [752, 492] width 1505 height 498
click at [1445, 713] on swiper-container at bounding box center [752, 492] width 1505 height 498
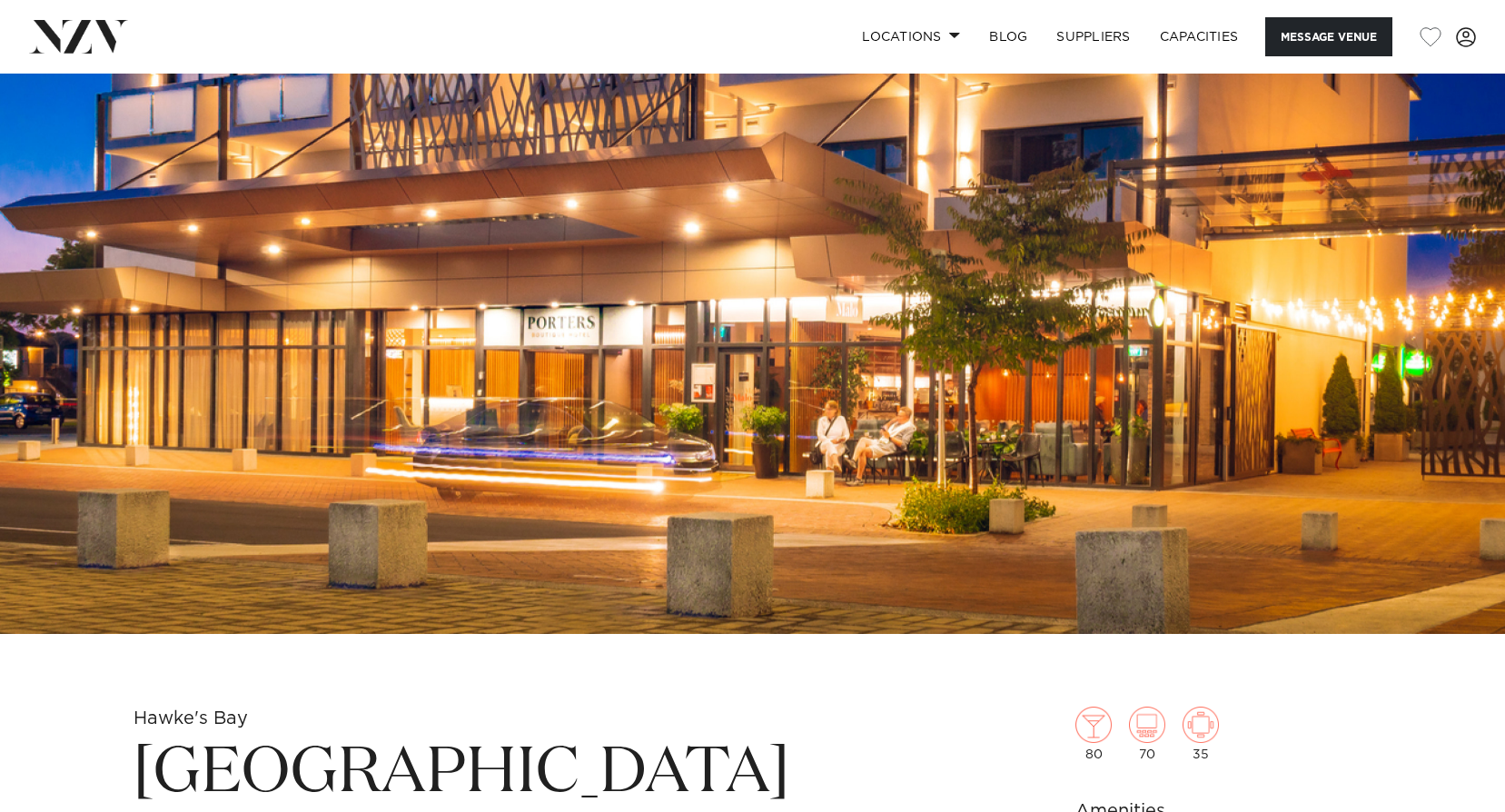
scroll to position [635, 0]
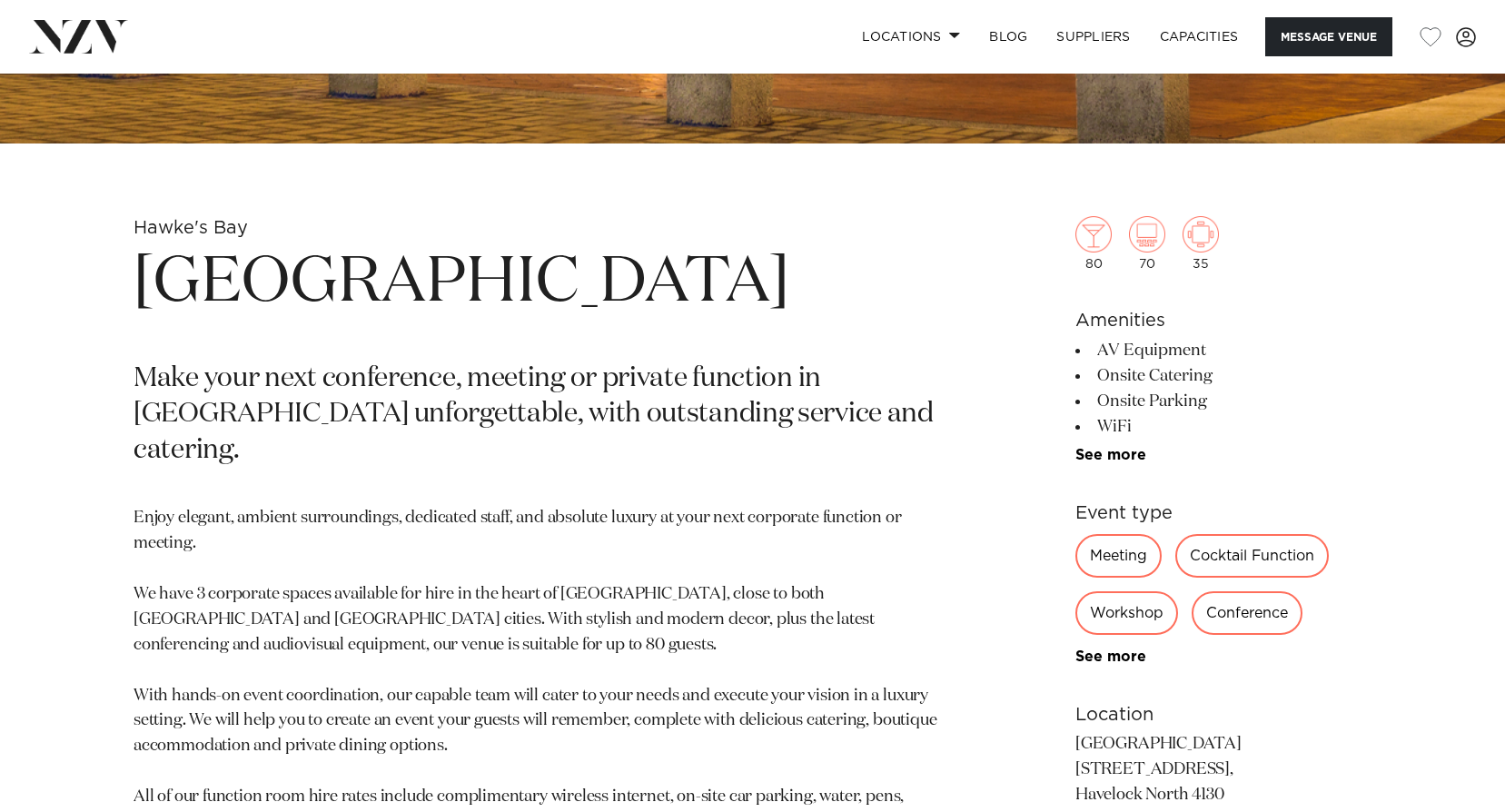
drag, startPoint x: 785, startPoint y: 291, endPoint x: 133, endPoint y: 229, distance: 654.9
click at [133, 229] on section "Hawke's Bay Porters Boutique Hotel Make your next conference, meeting or privat…" at bounding box center [539, 677] width 813 height 921
drag, startPoint x: 133, startPoint y: 229, endPoint x: 146, endPoint y: 233, distance: 13.6
copy section "Hawke's Bay Porters Boutique Hotel"
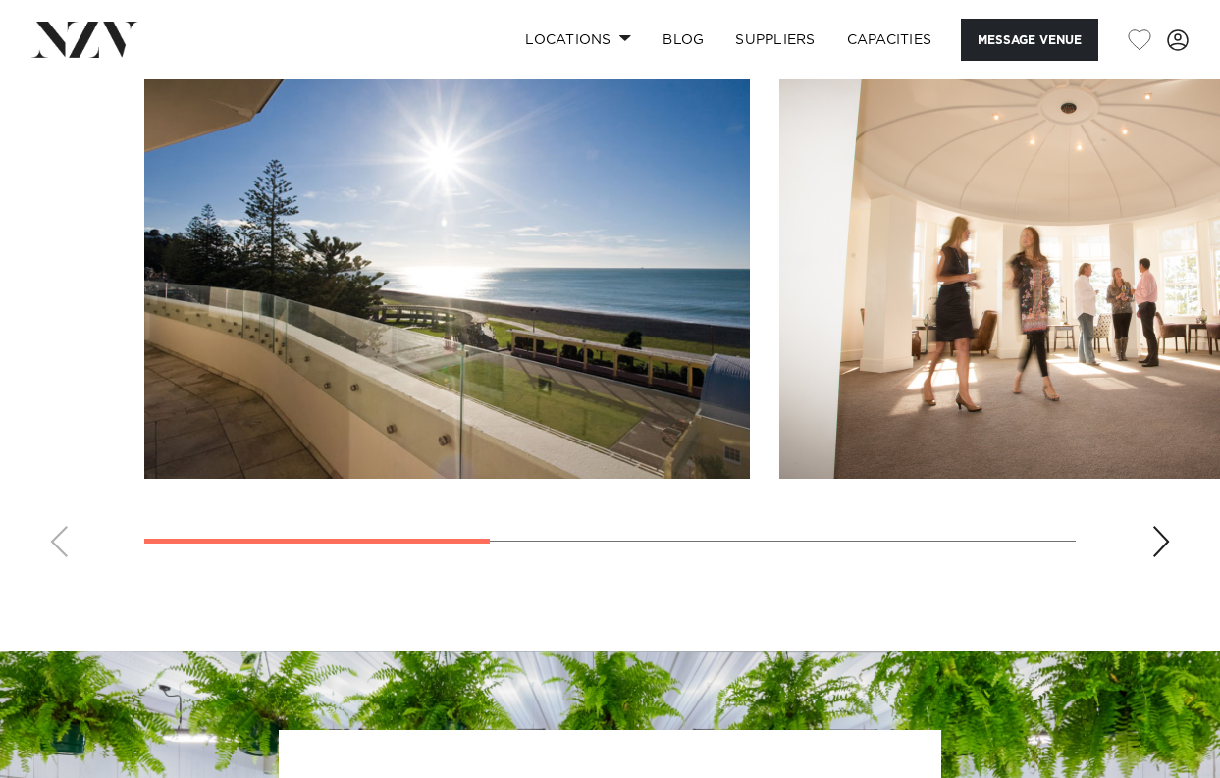
scroll to position [1374, 0]
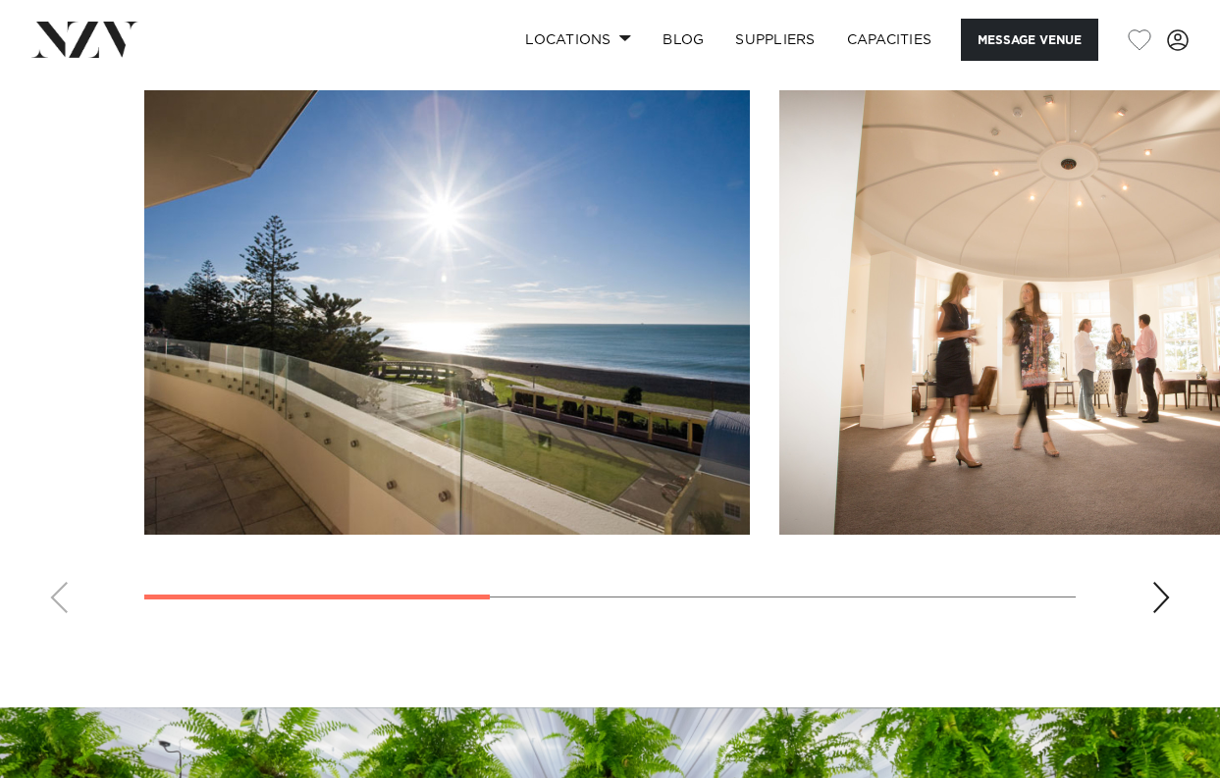
click at [1167, 600] on div "Next slide" at bounding box center [1161, 597] width 20 height 31
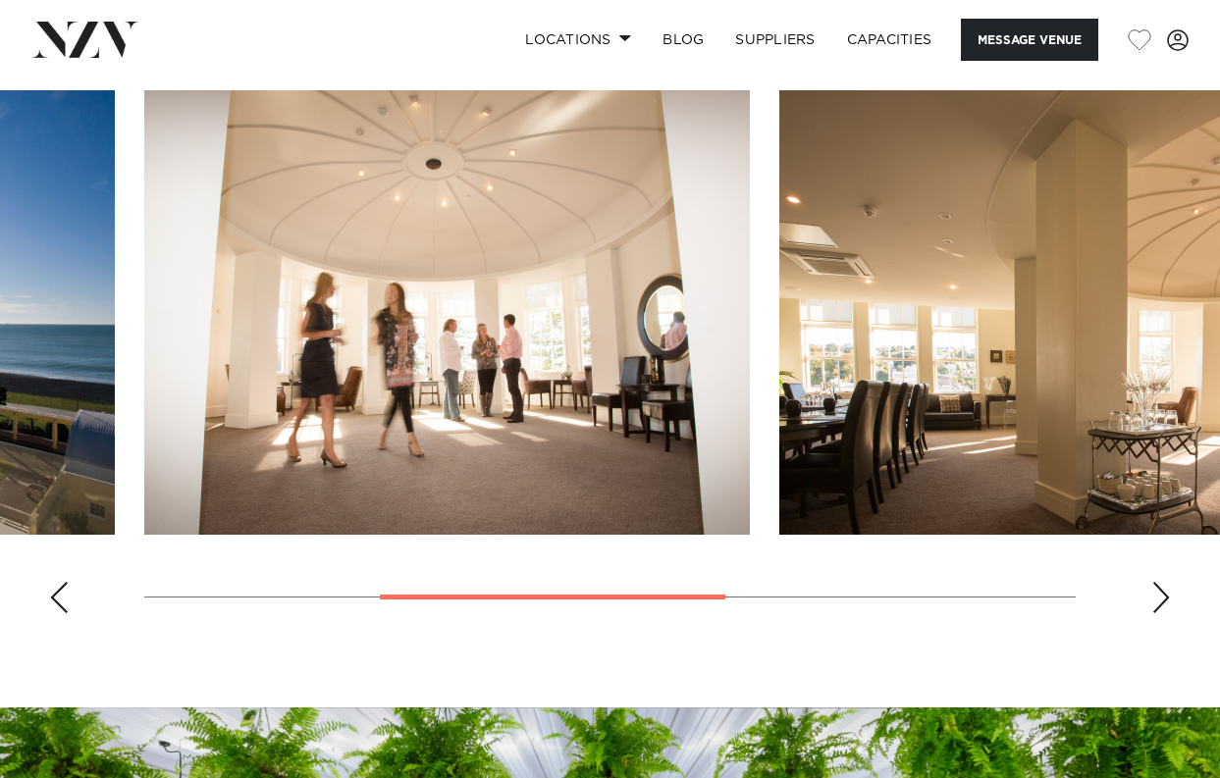
click at [1167, 600] on div "Next slide" at bounding box center [1161, 597] width 20 height 31
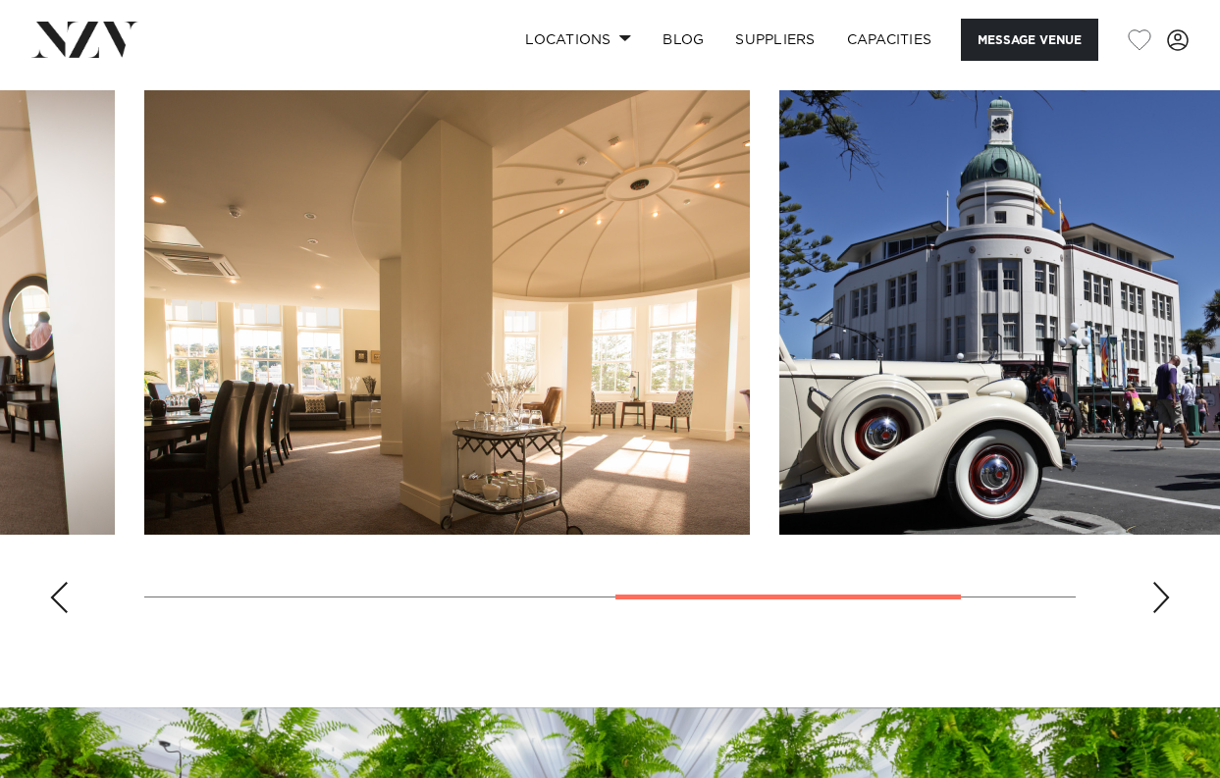
click at [1167, 600] on div "Next slide" at bounding box center [1161, 597] width 20 height 31
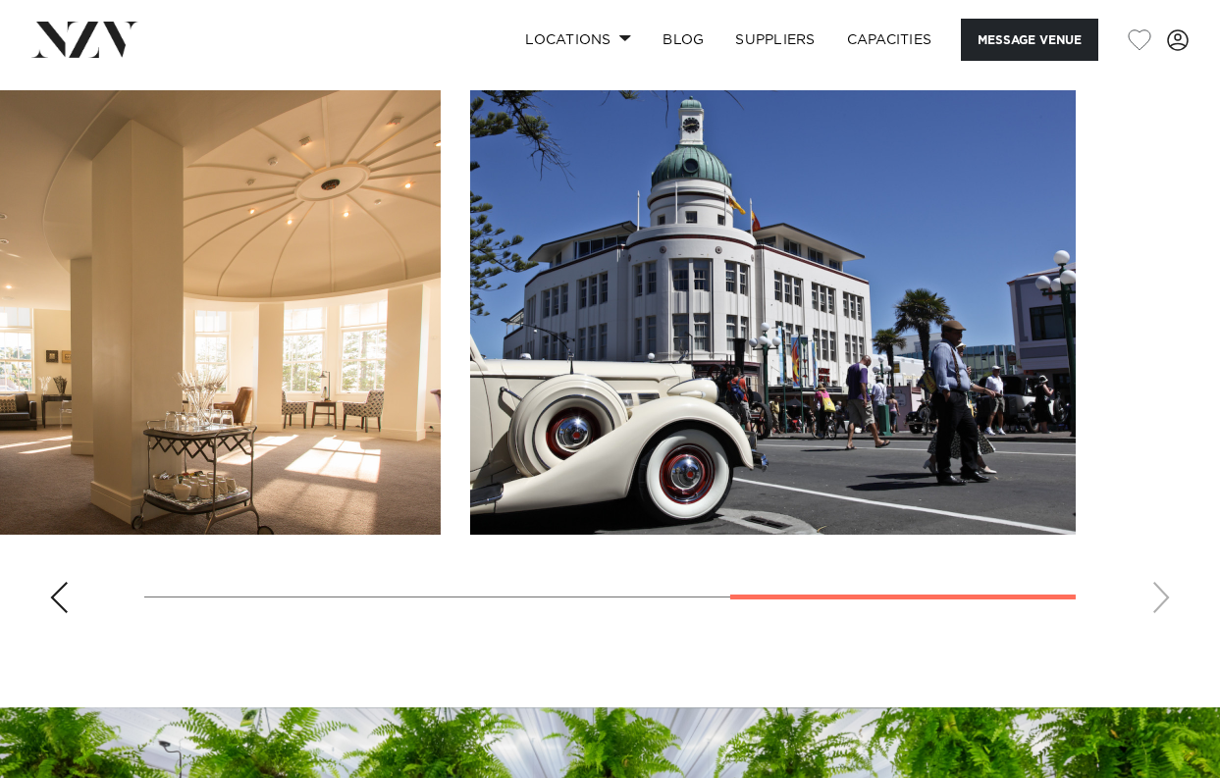
click at [1167, 600] on swiper-container at bounding box center [610, 359] width 1220 height 539
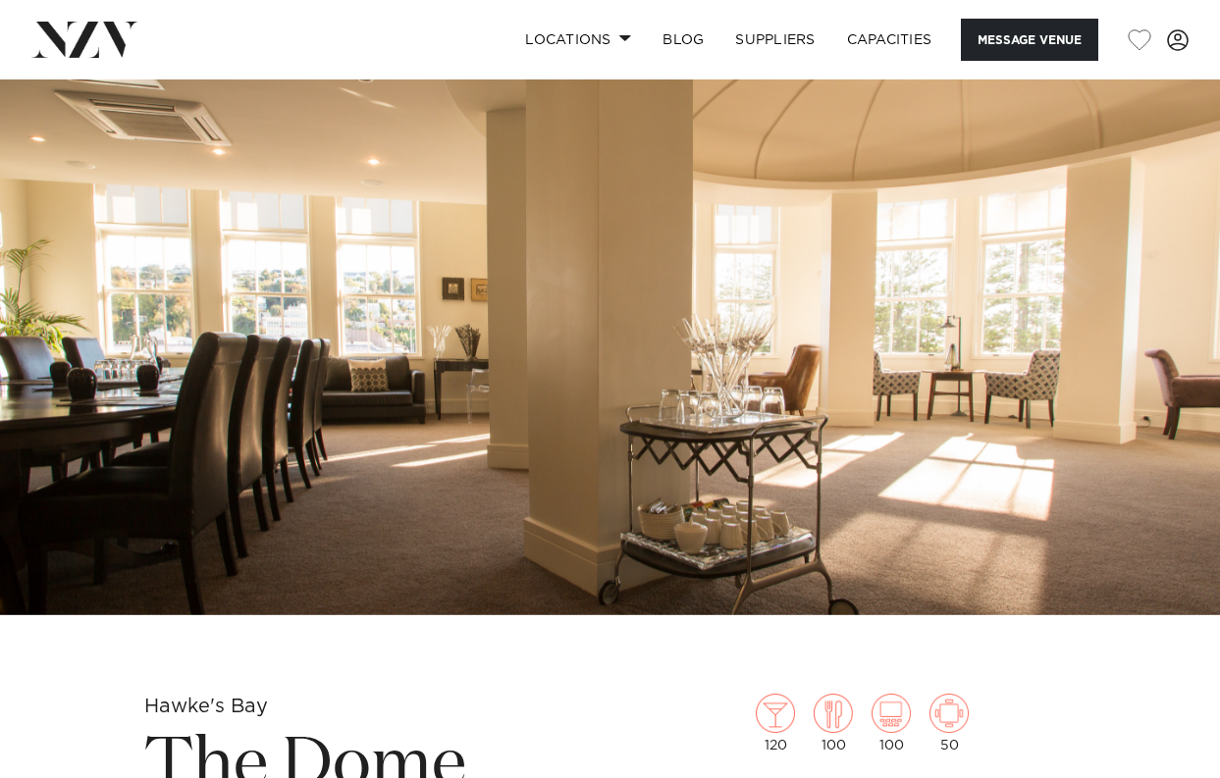
scroll to position [0, 0]
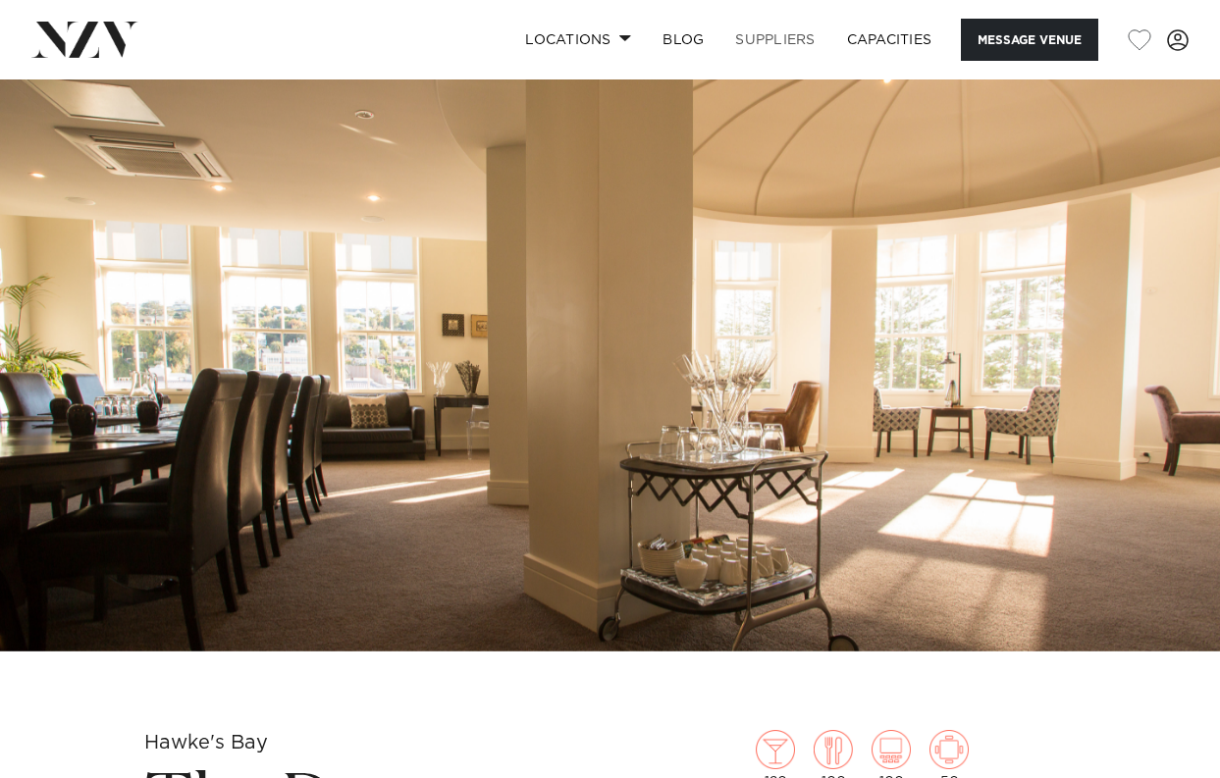
click at [775, 41] on link "SUPPLIERS" at bounding box center [775, 40] width 111 height 42
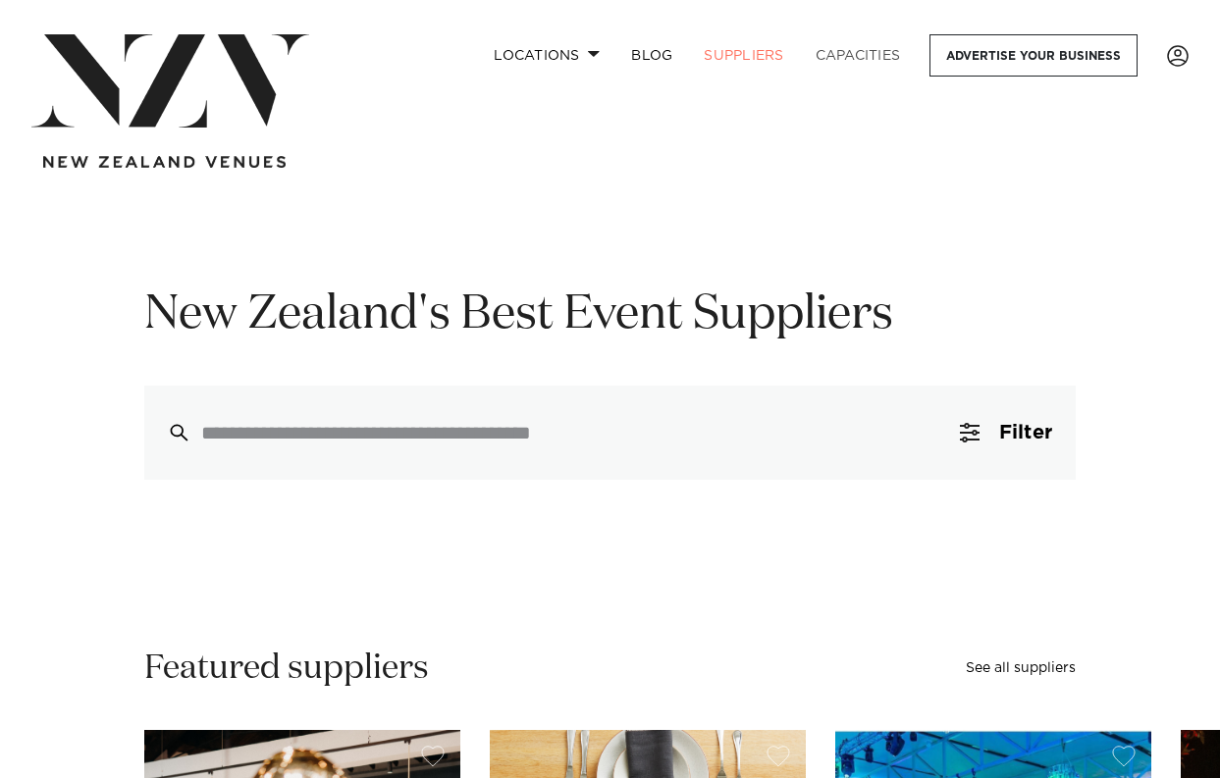
click at [842, 57] on link "Capacities" at bounding box center [858, 55] width 117 height 42
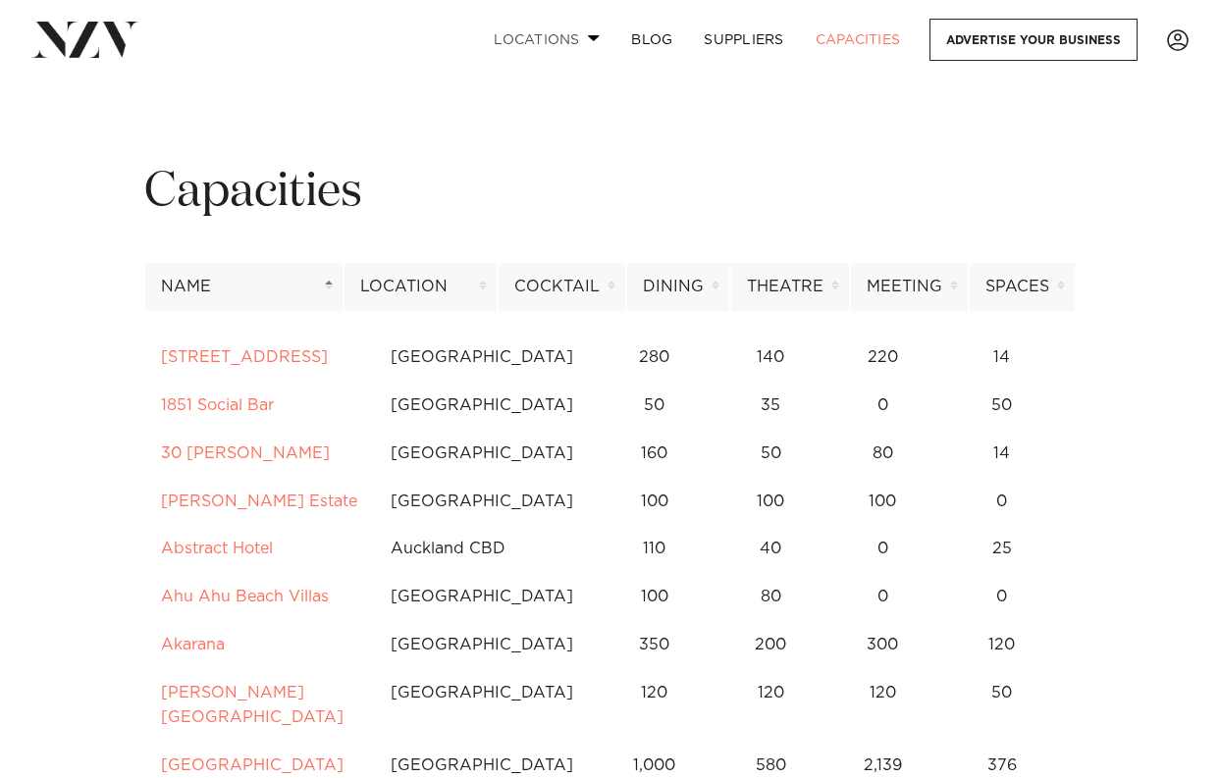
click at [560, 41] on link "Locations" at bounding box center [546, 40] width 137 height 42
